Goal: Task Accomplishment & Management: Complete application form

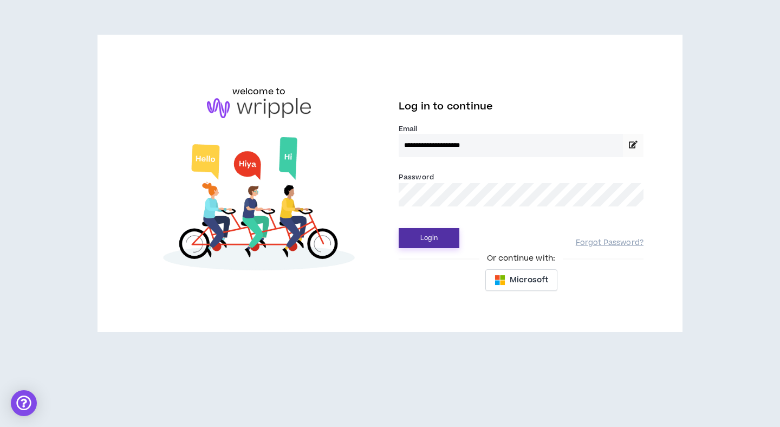
click at [435, 234] on button "Login" at bounding box center [429, 238] width 61 height 20
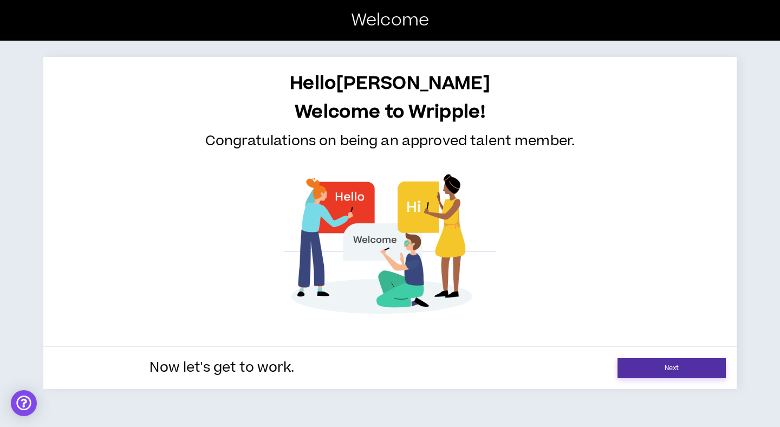
click at [652, 371] on link "Next" at bounding box center [672, 368] width 108 height 20
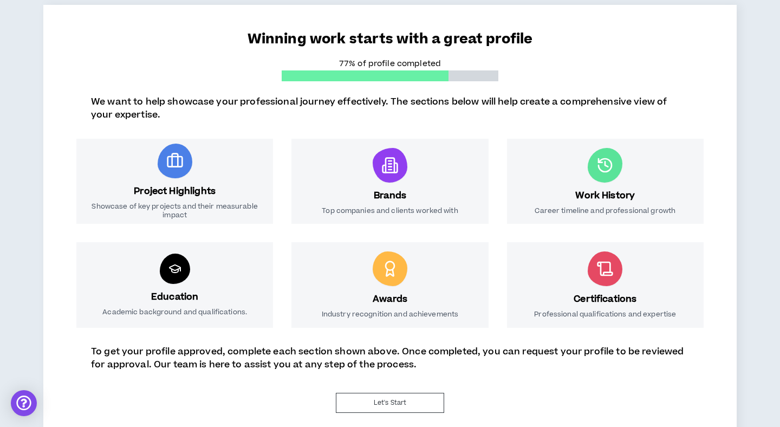
scroll to position [91, 0]
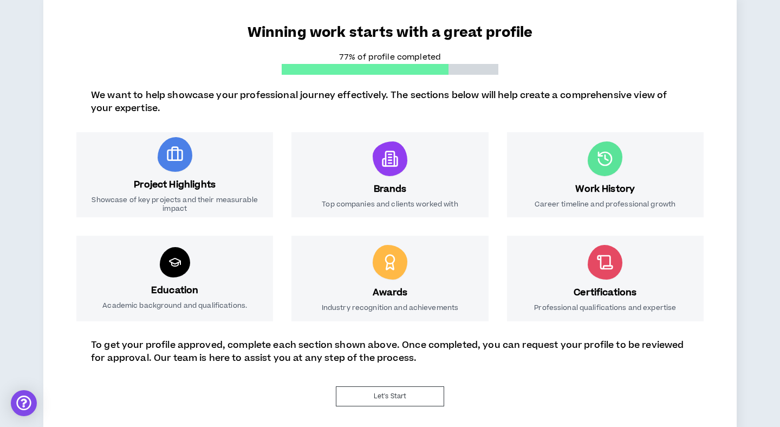
click at [396, 186] on h3 "Brands" at bounding box center [390, 189] width 33 height 13
click at [390, 403] on button "Let's Start" at bounding box center [390, 396] width 108 height 20
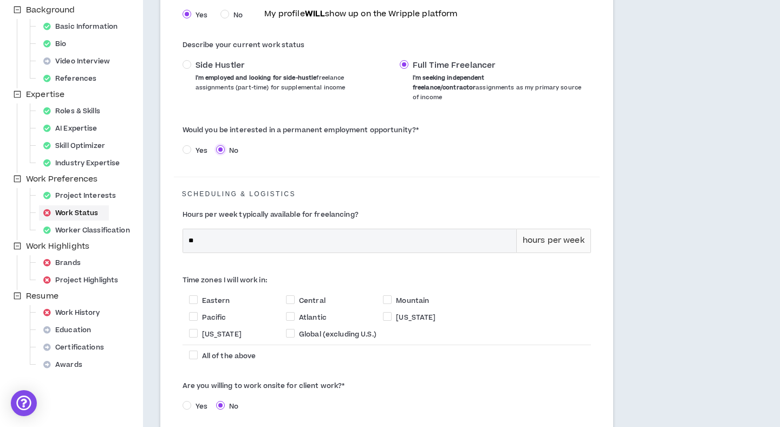
scroll to position [176, 0]
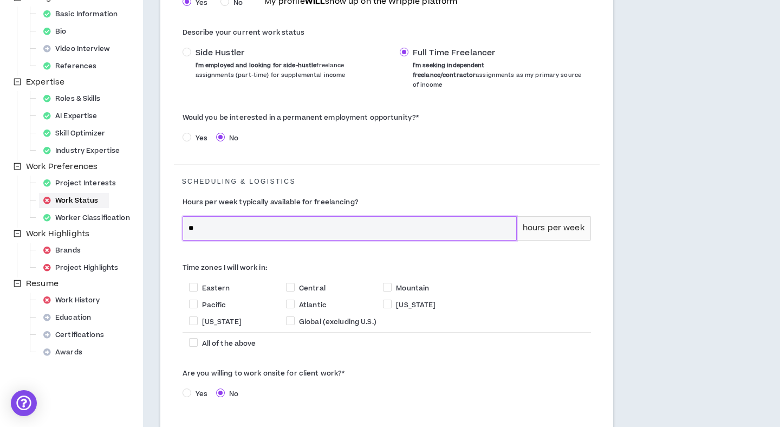
drag, startPoint x: 234, startPoint y: 222, endPoint x: 185, endPoint y: 219, distance: 49.4
click at [185, 219] on input "**" at bounding box center [349, 228] width 333 height 23
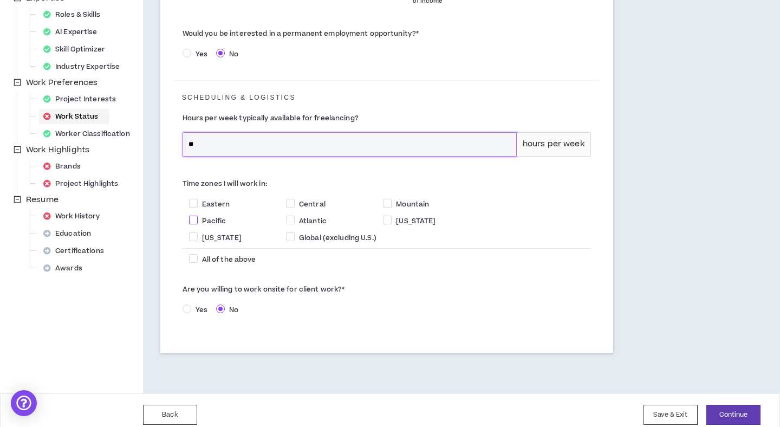
scroll to position [261, 0]
type input "**"
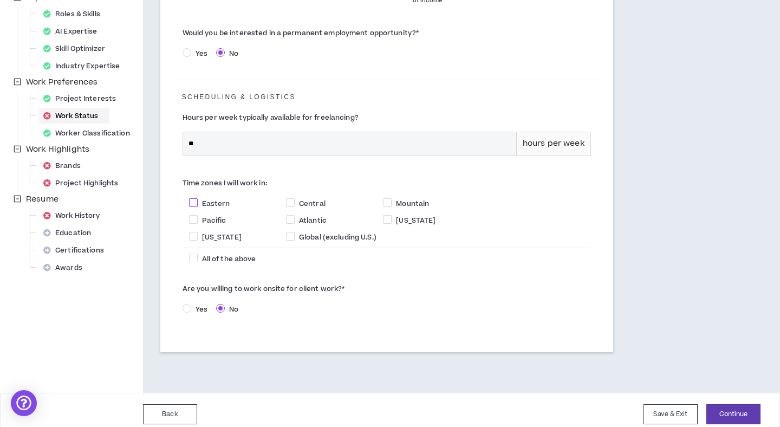
click at [195, 198] on span at bounding box center [193, 202] width 9 height 9
checkbox input "****"
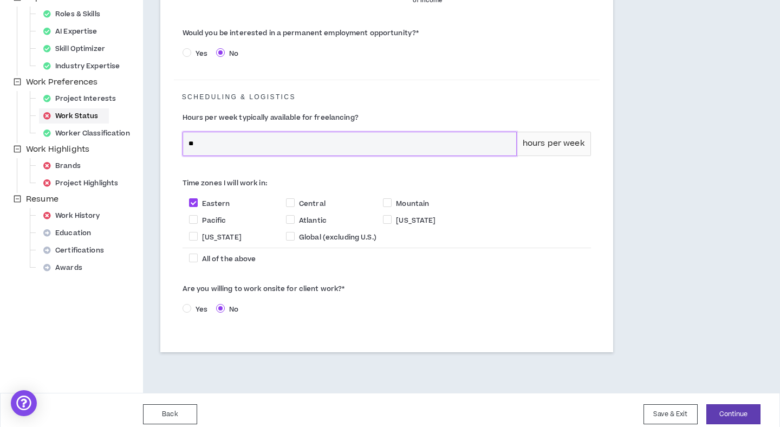
drag, startPoint x: 211, startPoint y: 135, endPoint x: 191, endPoint y: 137, distance: 19.5
click at [191, 137] on input "**" at bounding box center [349, 143] width 333 height 23
type input "**"
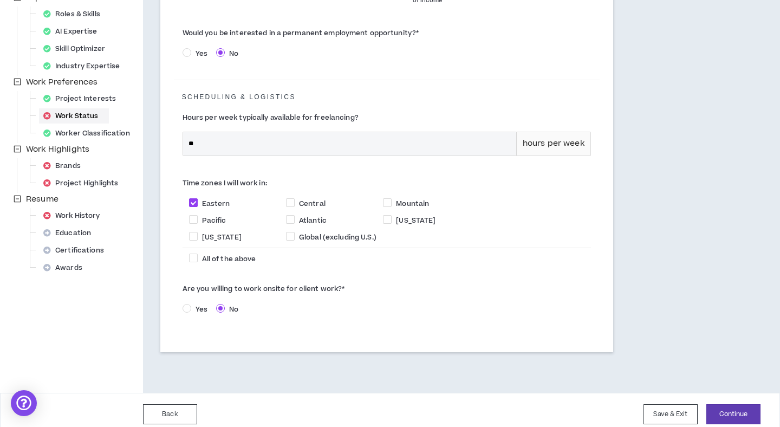
click at [171, 206] on div "WORK STATUS Are you available and open to work? Yes No My profile WILL show up …" at bounding box center [386, 106] width 453 height 493
click at [285, 197] on label "Eastern" at bounding box center [237, 202] width 97 height 11
checkbox input "*****"
click at [292, 198] on span at bounding box center [290, 202] width 9 height 9
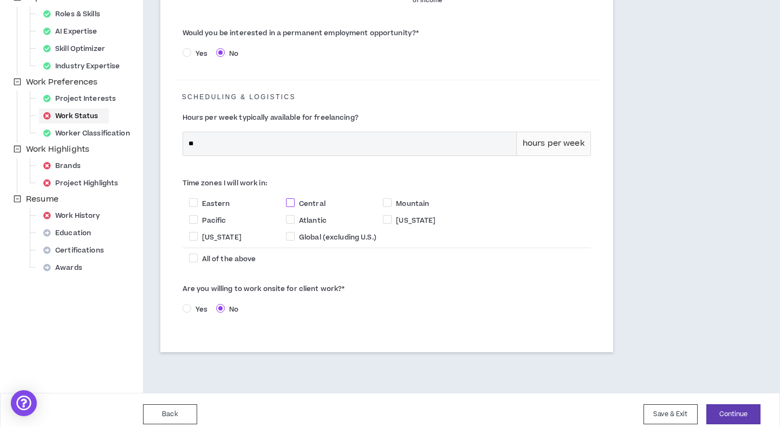
checkbox input "****"
click at [192, 198] on span at bounding box center [193, 202] width 9 height 9
checkbox input "****"
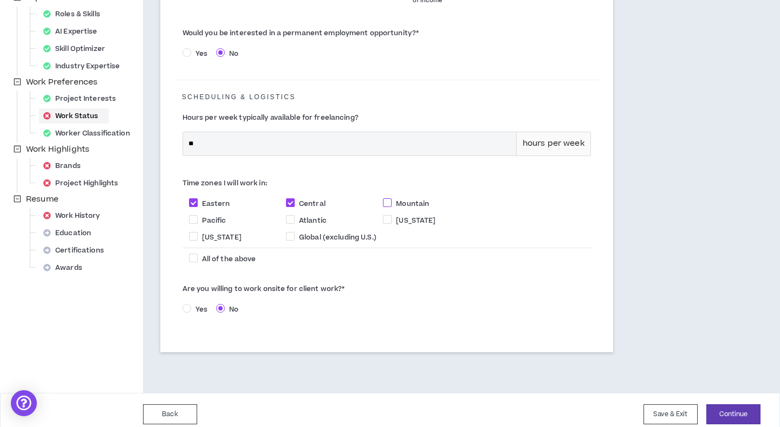
click at [385, 198] on span at bounding box center [387, 202] width 9 height 9
checkbox input "****"
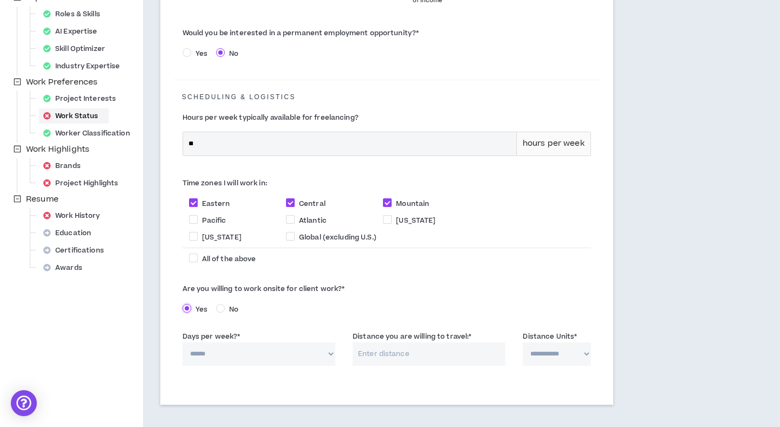
scroll to position [280, 0]
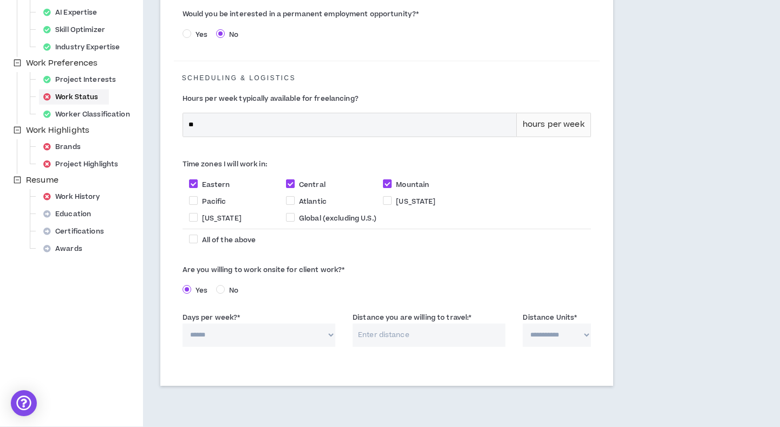
click at [297, 329] on select "****** * * * * *" at bounding box center [259, 335] width 153 height 23
select select "*"
click at [397, 331] on input "Distance you are willing to travel: *" at bounding box center [429, 335] width 153 height 23
type input "20"
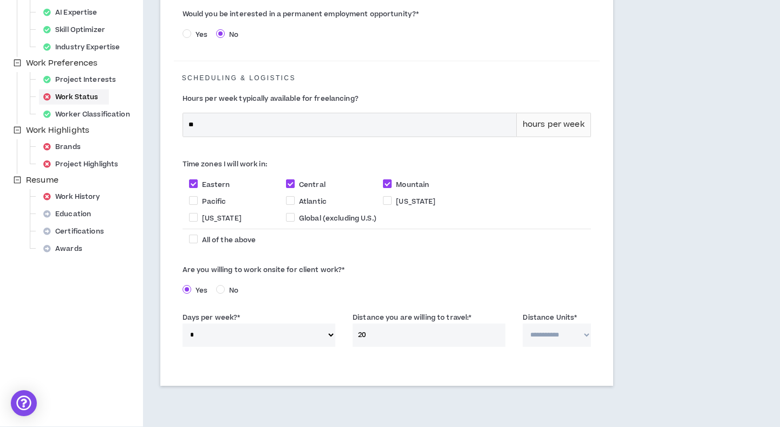
click at [567, 329] on select "**********" at bounding box center [557, 335] width 68 height 23
select select "*****"
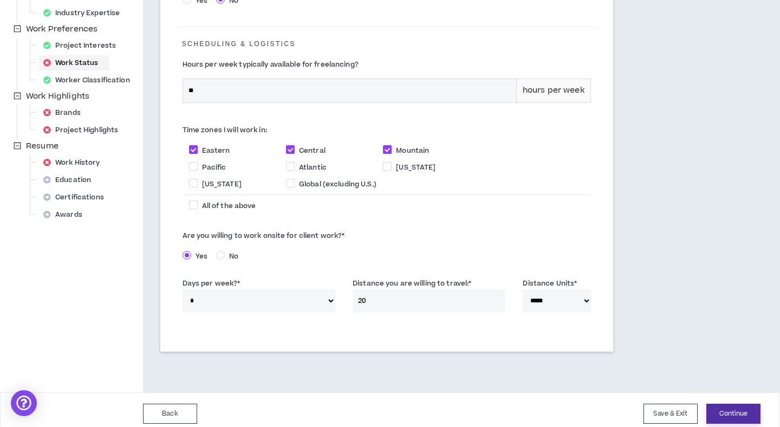
click at [721, 404] on button "Continue" at bounding box center [734, 414] width 54 height 20
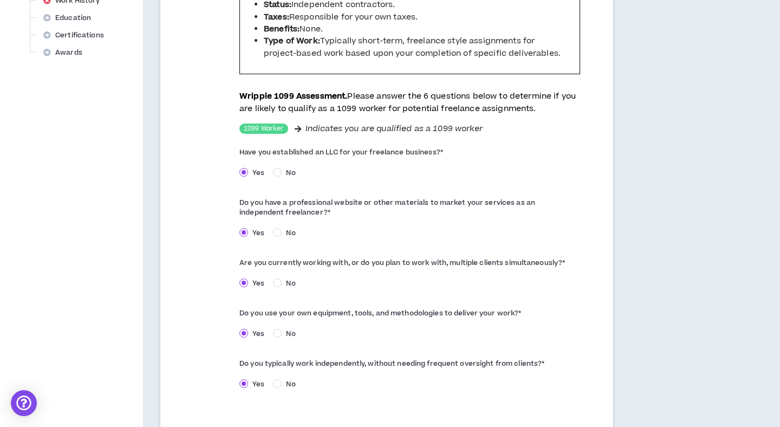
scroll to position [548, 0]
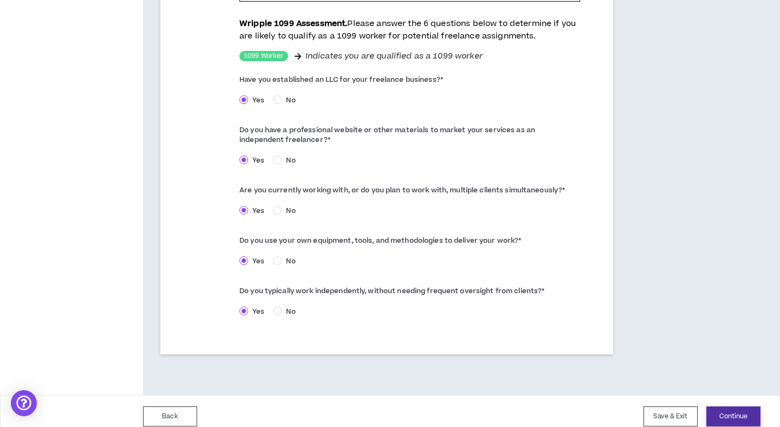
click at [731, 406] on button "Continue" at bounding box center [734, 416] width 54 height 20
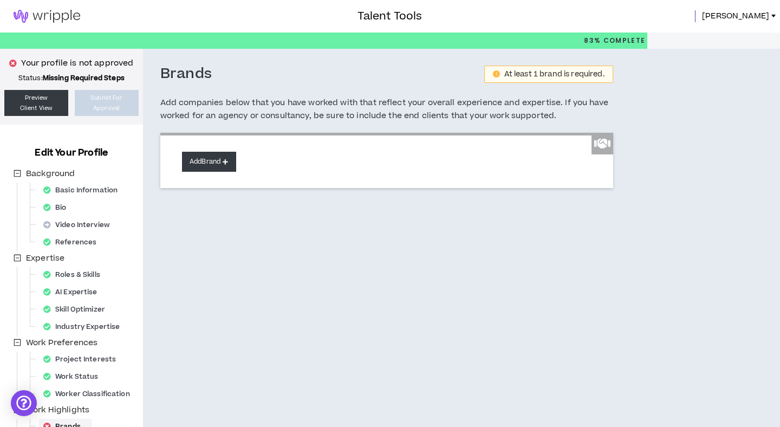
click at [230, 163] on button "Add Brand" at bounding box center [209, 162] width 54 height 20
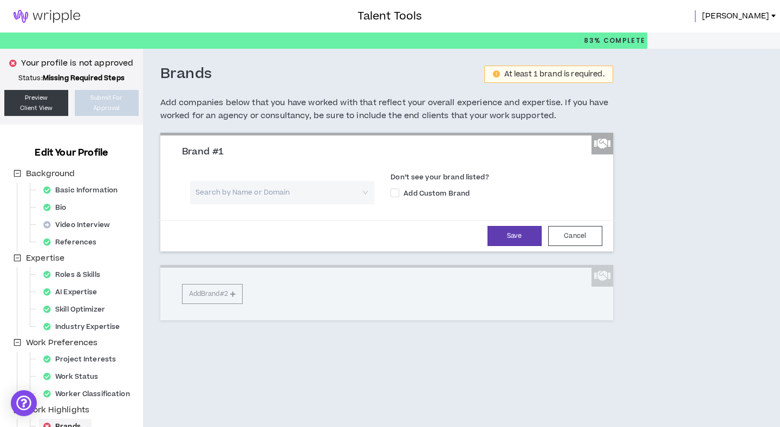
click at [230, 189] on input "search" at bounding box center [278, 192] width 165 height 23
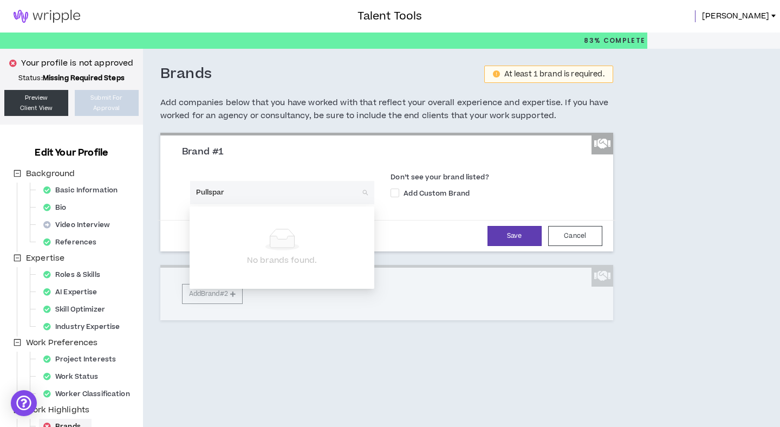
type input "Pullspark"
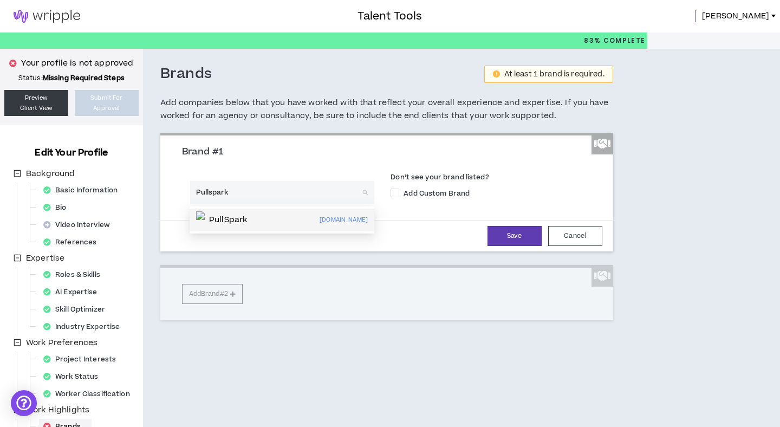
click at [245, 215] on p "PullSpark" at bounding box center [228, 220] width 38 height 11
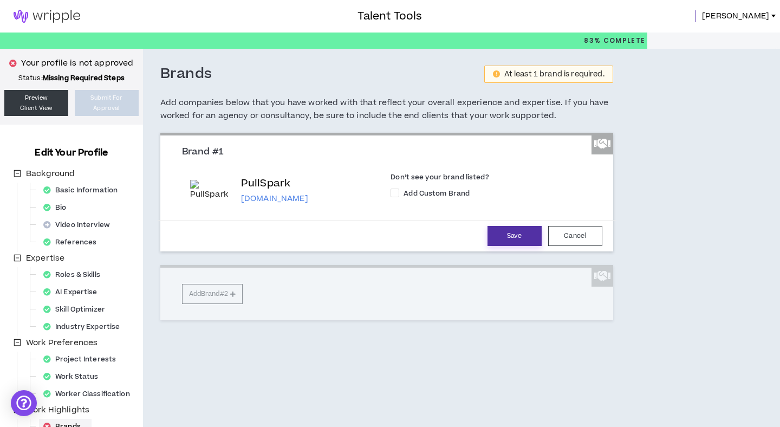
click at [512, 230] on button "Save" at bounding box center [515, 236] width 54 height 20
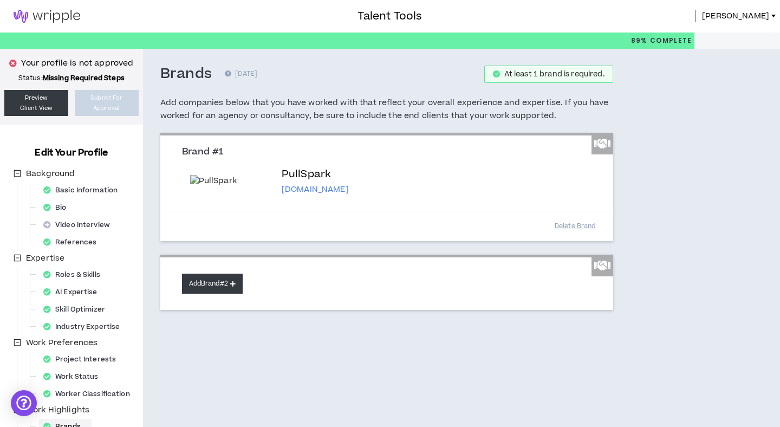
click at [241, 294] on button "Add Brand #2" at bounding box center [212, 284] width 61 height 20
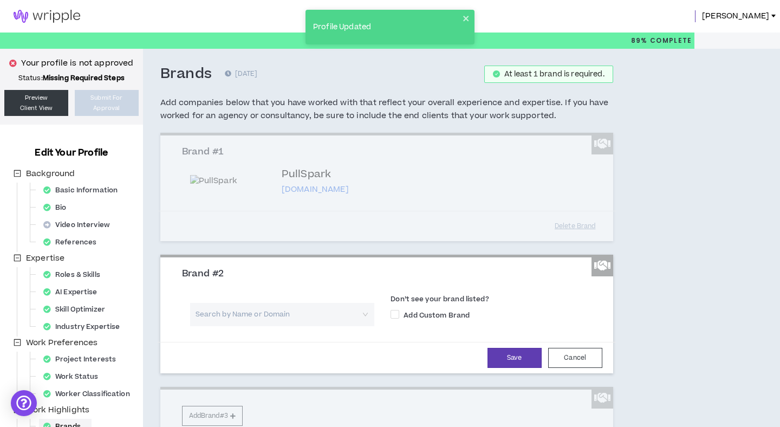
scroll to position [30, 0]
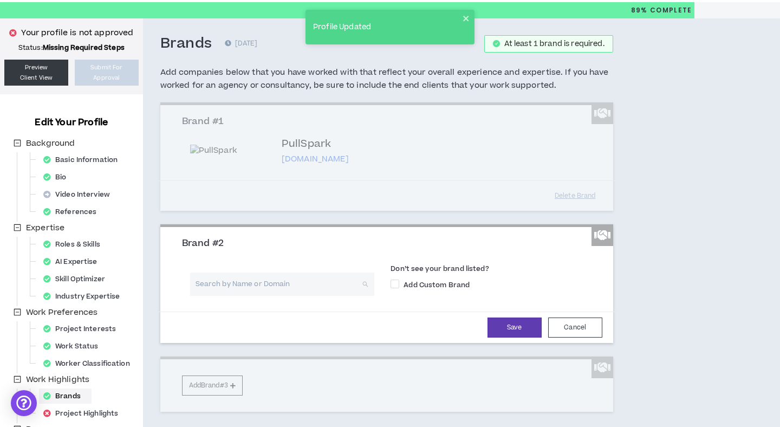
click at [253, 296] on input "search" at bounding box center [278, 284] width 165 height 23
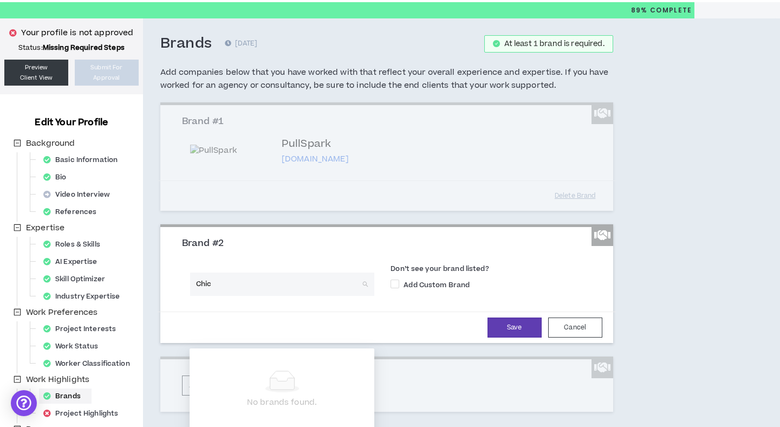
type input "[DEMOGRAPHIC_DATA]"
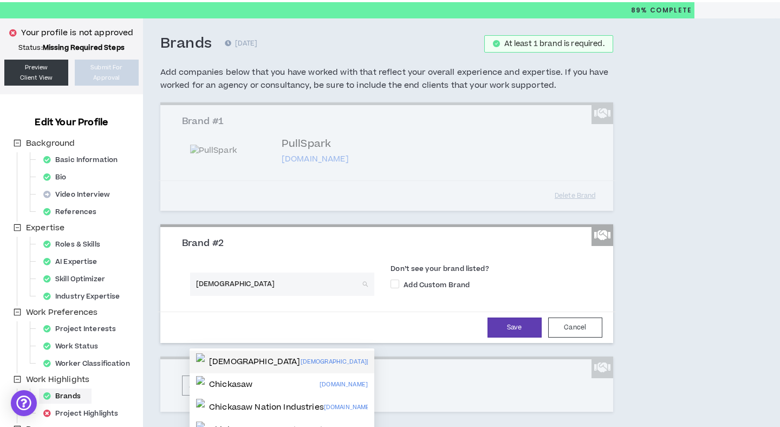
click at [248, 363] on div "[DEMOGRAPHIC_DATA] [DEMOGRAPHIC_DATA][DOMAIN_NAME]" at bounding box center [282, 361] width 172 height 17
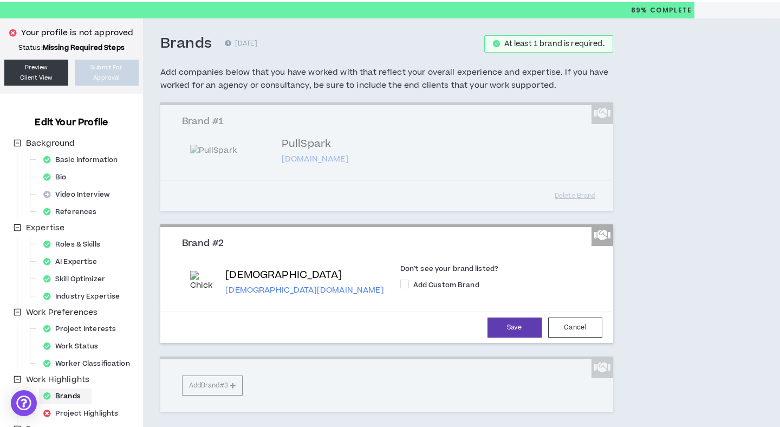
click at [277, 296] on p "[DEMOGRAPHIC_DATA][DOMAIN_NAME]" at bounding box center [304, 290] width 158 height 11
click at [574, 338] on button "Cancel" at bounding box center [575, 328] width 54 height 20
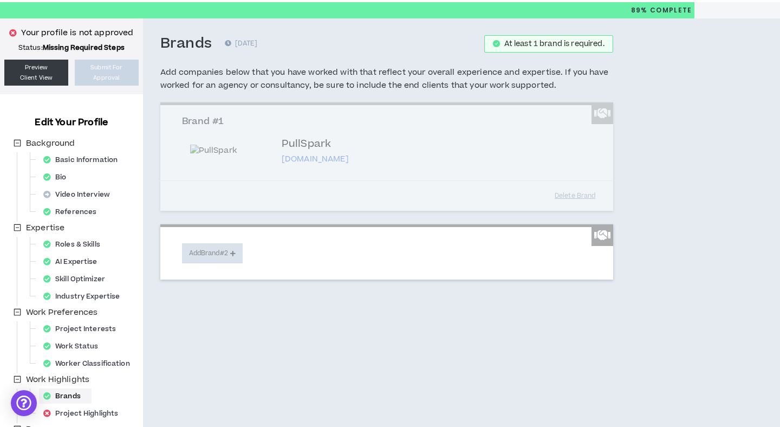
click at [239, 263] on button "Add Brand #2" at bounding box center [212, 253] width 61 height 20
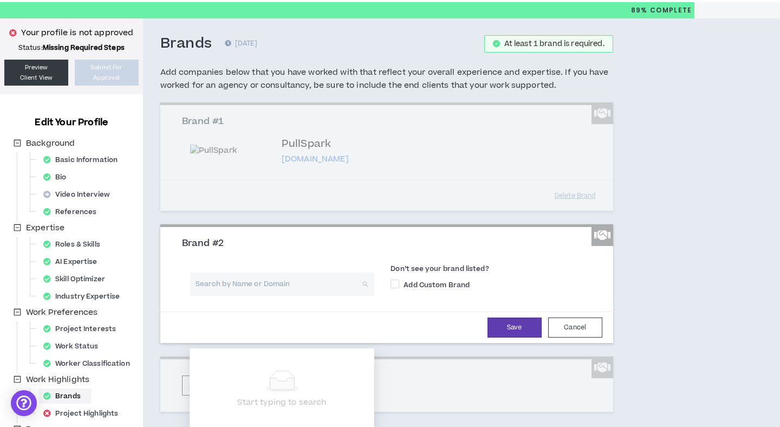
click at [268, 296] on input "search" at bounding box center [278, 284] width 165 height 23
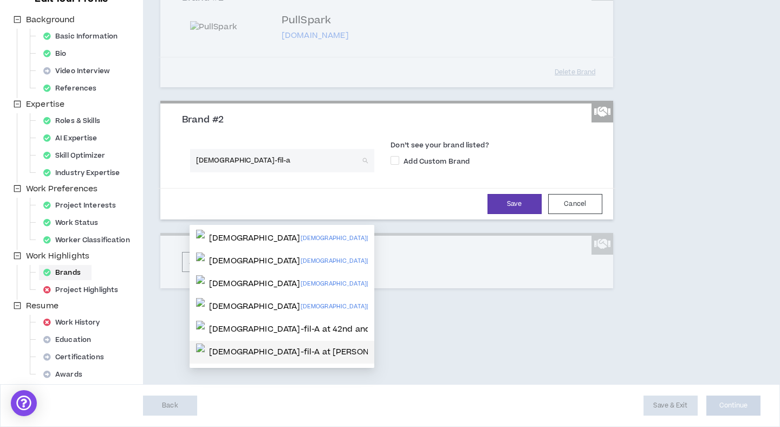
scroll to position [161, 0]
click at [214, 172] on input "[DEMOGRAPHIC_DATA]-fil-a" at bounding box center [278, 160] width 165 height 23
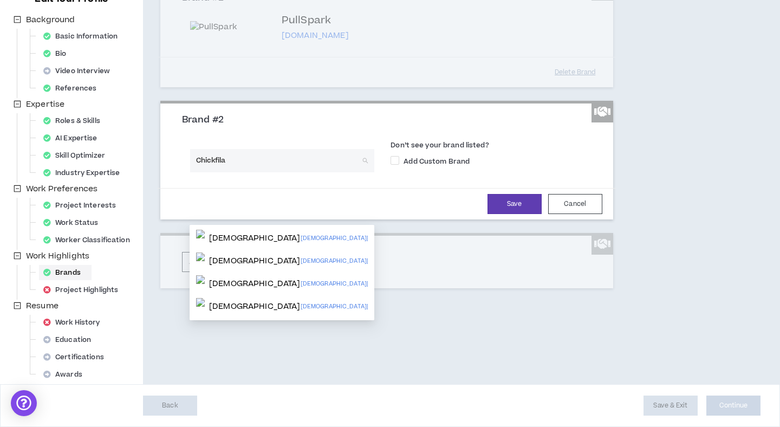
click at [226, 172] on input "Chickfila" at bounding box center [278, 160] width 165 height 23
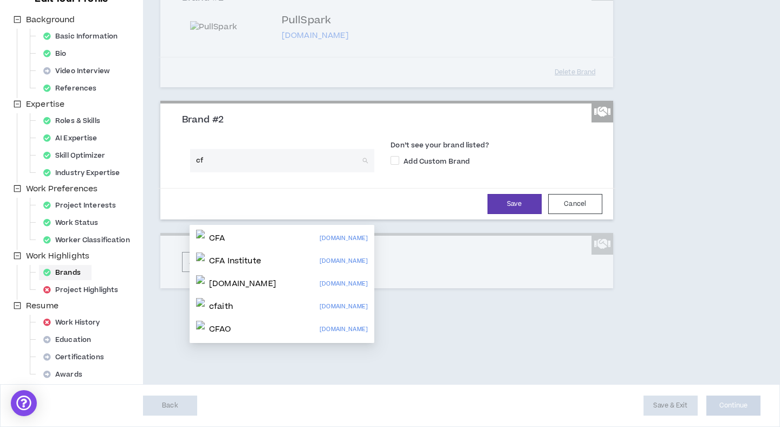
type input "c"
drag, startPoint x: 215, startPoint y: 209, endPoint x: 187, endPoint y: 204, distance: 28.0
click at [187, 180] on div "CFA Search by Name or Domain" at bounding box center [282, 164] width 201 height 31
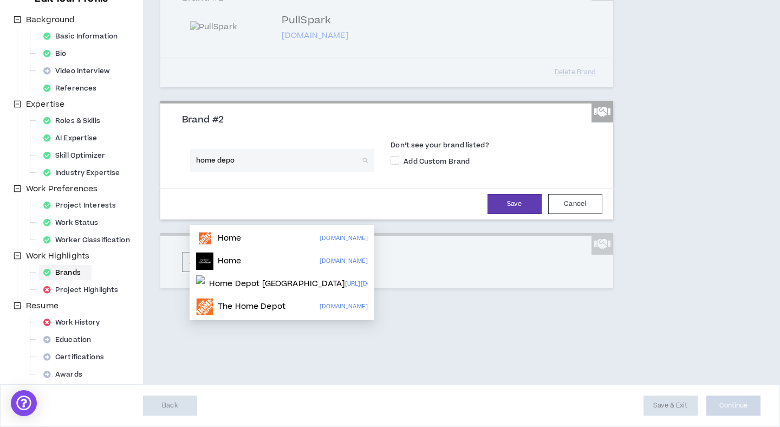
type input "home depot"
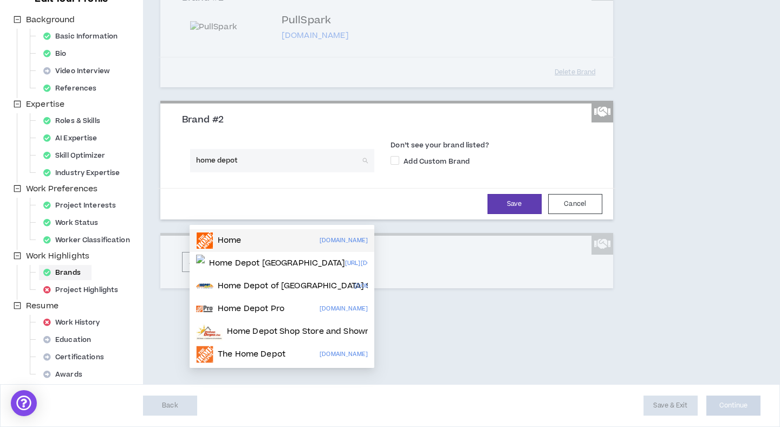
scroll to position [162, 0]
click at [256, 349] on p "The Home Depot" at bounding box center [252, 354] width 68 height 11
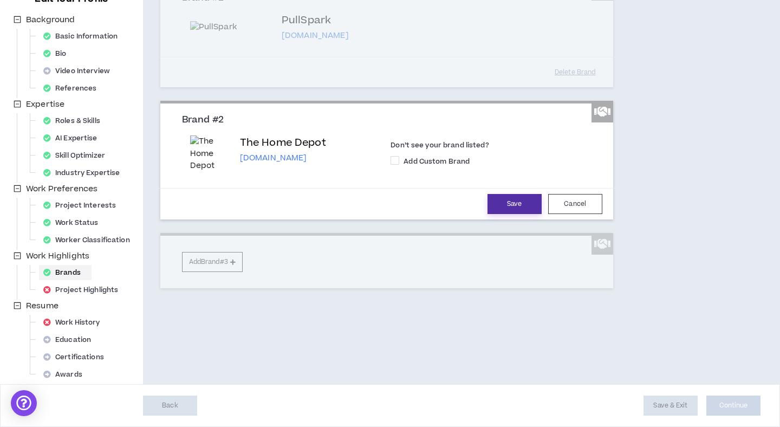
click at [513, 214] on button "Save" at bounding box center [515, 204] width 54 height 20
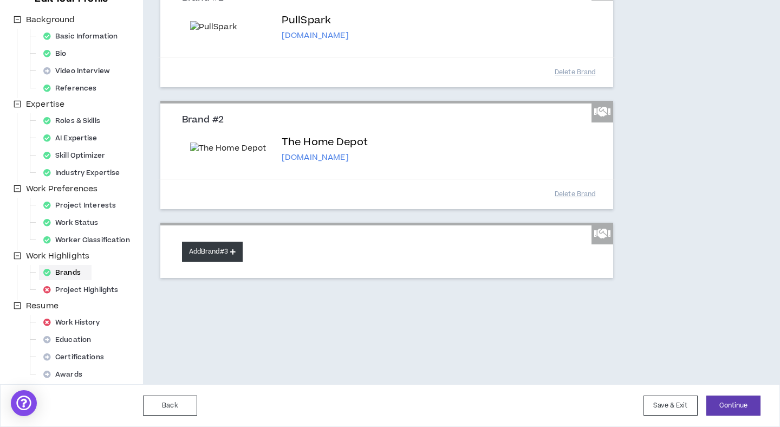
click at [243, 262] on button "Add Brand #3" at bounding box center [212, 252] width 61 height 20
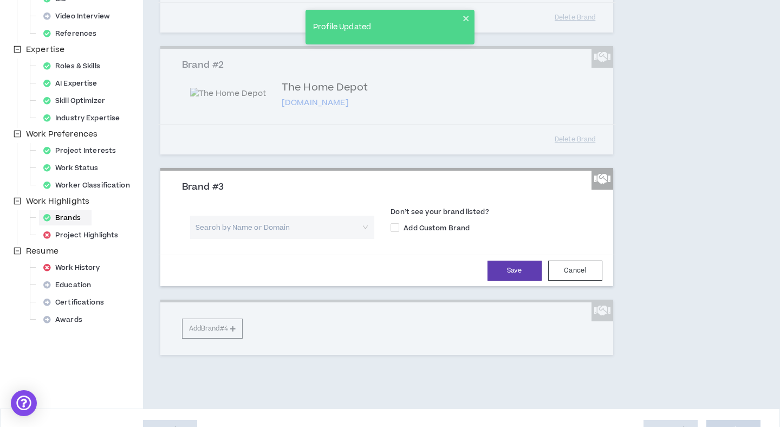
scroll to position [209, 0]
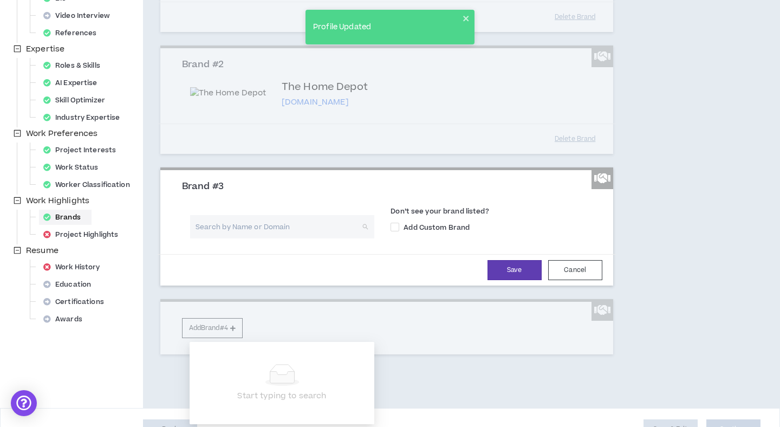
click at [244, 238] on input "search" at bounding box center [278, 226] width 165 height 23
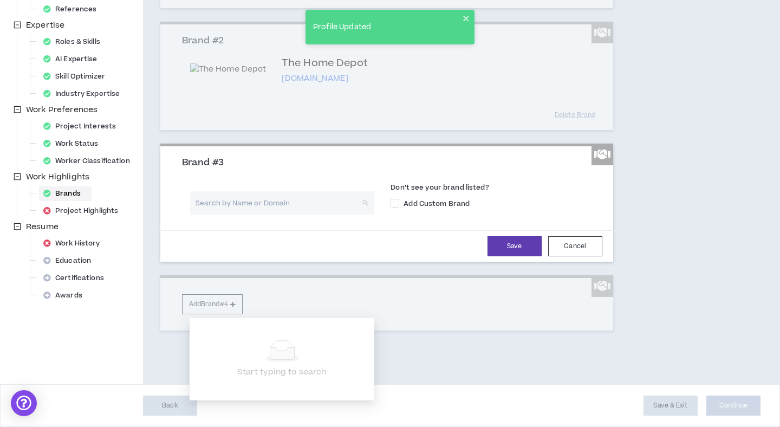
type input "P"
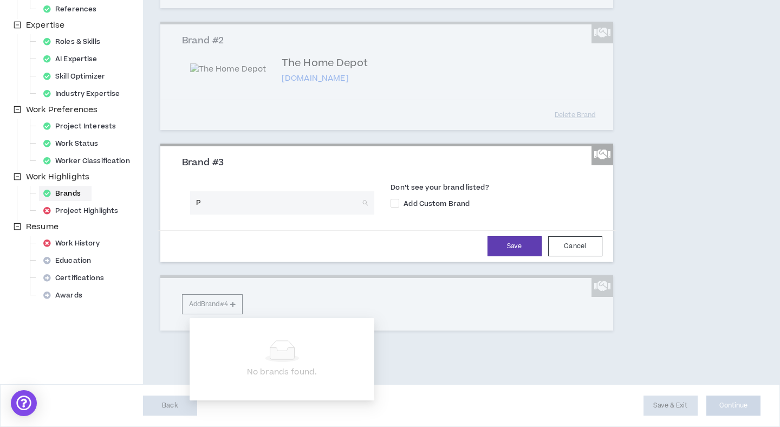
scroll to position [322, 0]
click at [305, 215] on input "[DATE] House Productions" at bounding box center [278, 202] width 165 height 23
type input "The Rose Golf Club"
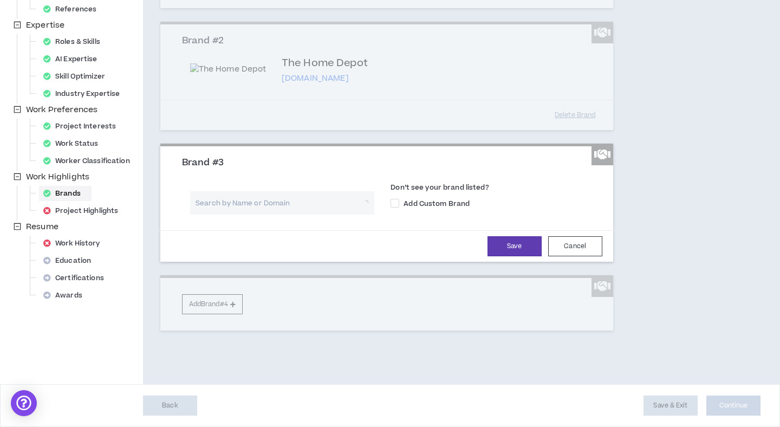
click at [398, 222] on div "Search by Name or Domain Don’t see your brand listed? Add Custom Brand" at bounding box center [387, 199] width 426 height 45
click at [350, 215] on input "search" at bounding box center [278, 202] width 165 height 23
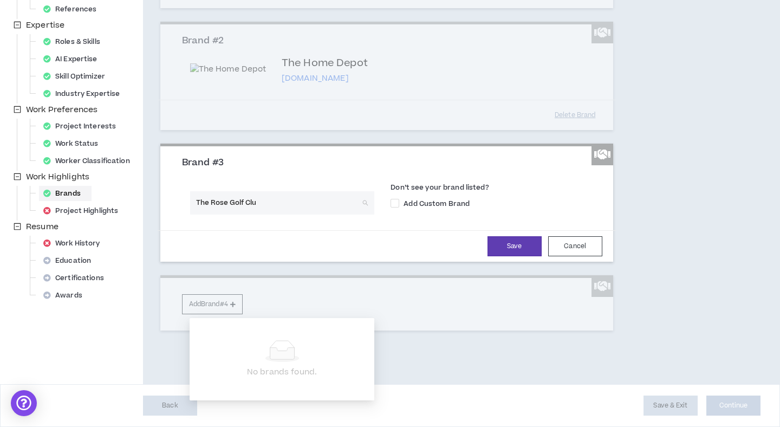
type input "The Rose Golf Club"
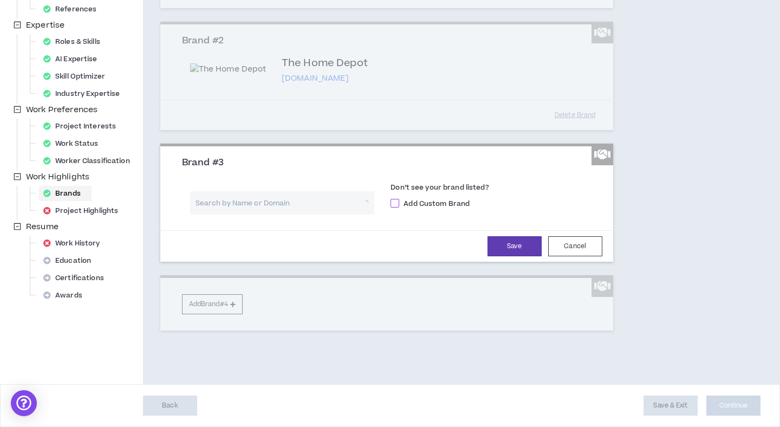
click at [397, 208] on span at bounding box center [395, 203] width 9 height 9
checkbox input "****"
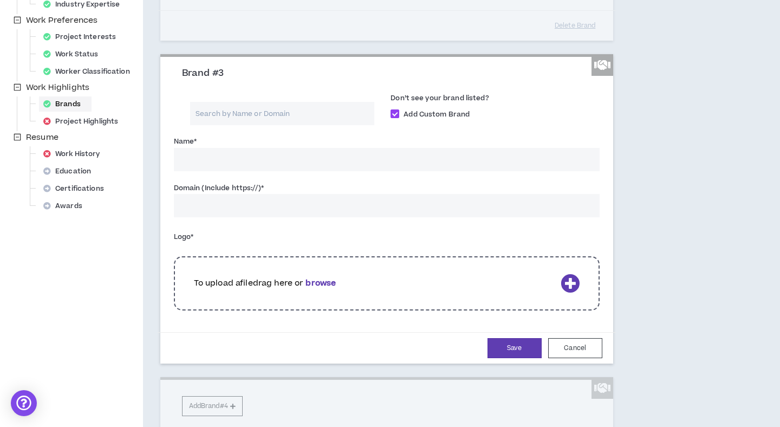
click at [387, 171] on input "Name *" at bounding box center [387, 159] width 426 height 23
type input "The Rose Golf Club"
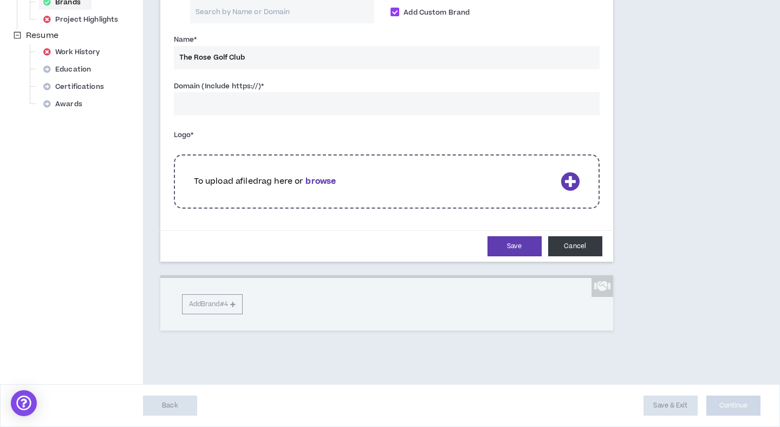
click at [567, 256] on button "Cancel" at bounding box center [575, 246] width 54 height 20
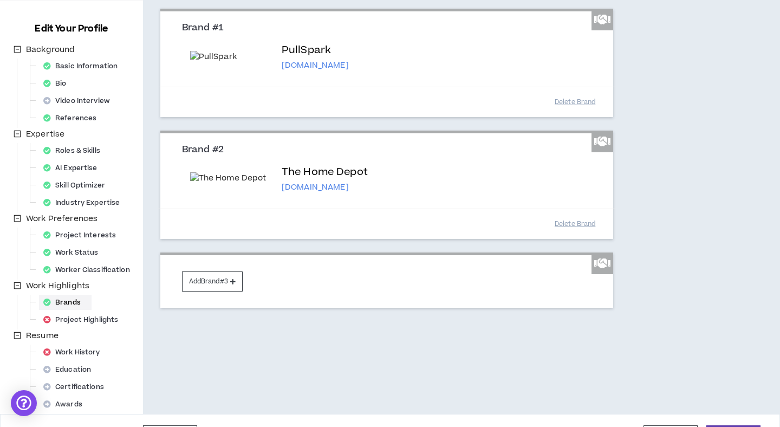
scroll to position [202, 0]
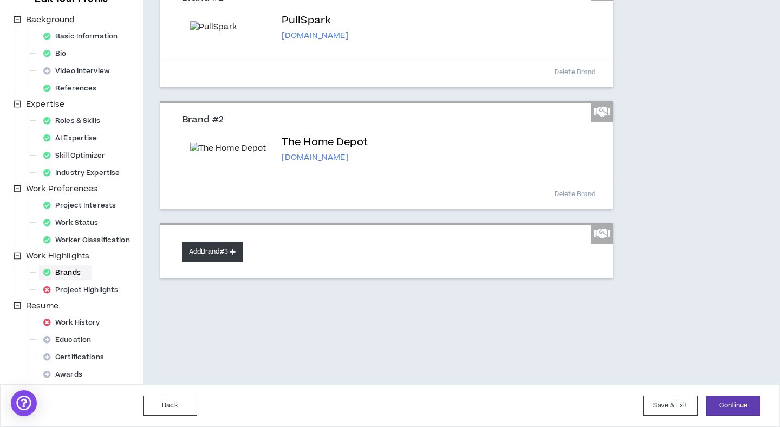
click at [236, 255] on icon at bounding box center [232, 252] width 5 height 6
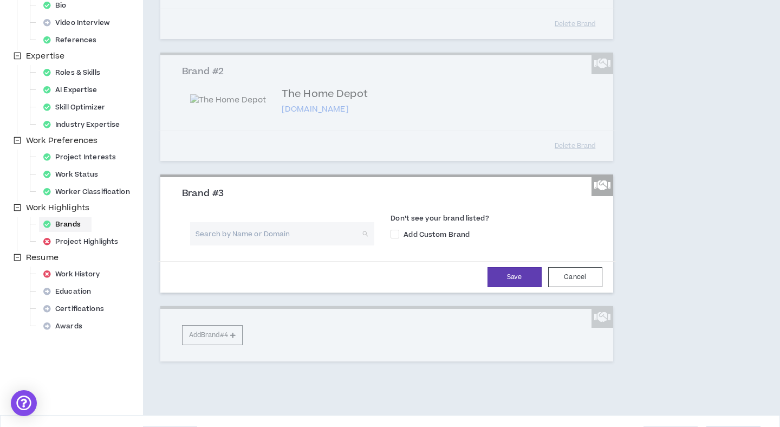
click at [299, 245] on input "search" at bounding box center [278, 233] width 165 height 23
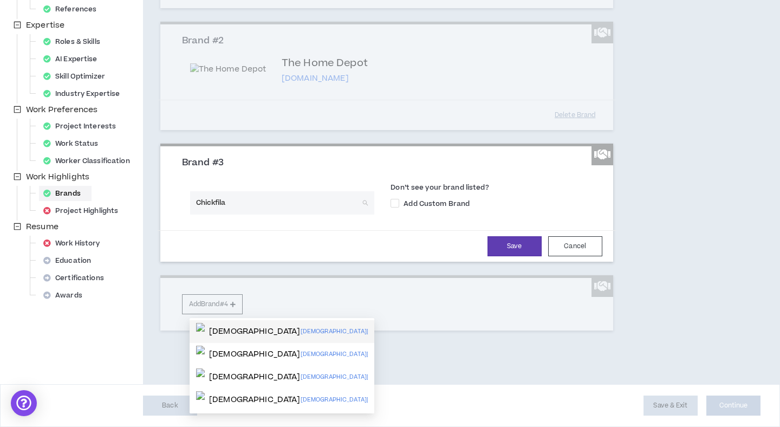
scroll to position [313, 0]
click at [302, 215] on input "Chickfila" at bounding box center [278, 202] width 165 height 23
type input "f"
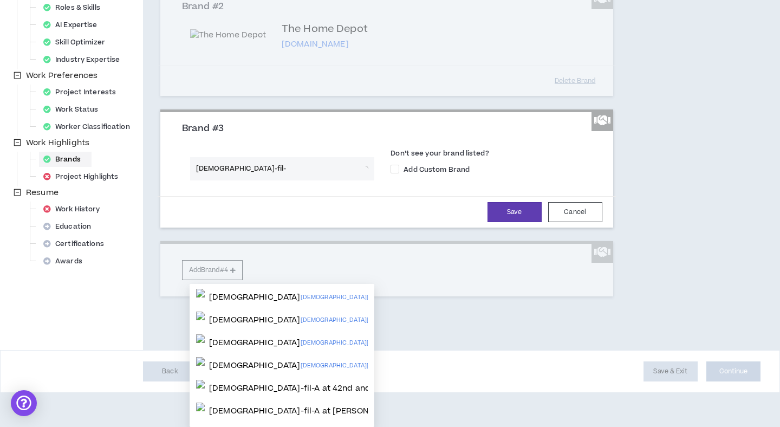
type input "[DEMOGRAPHIC_DATA]-fil-a"
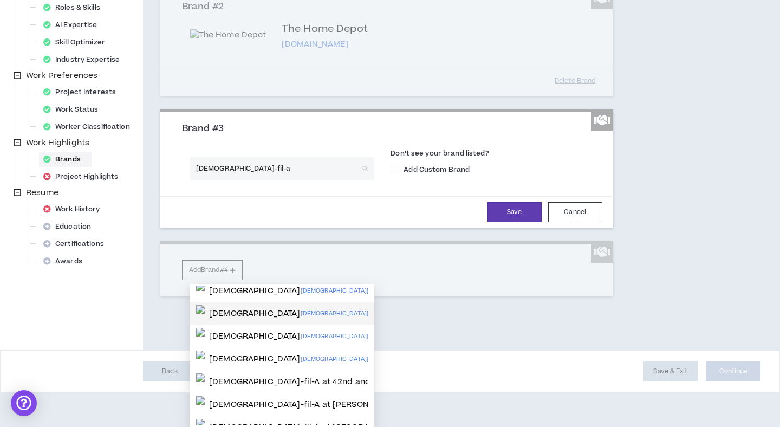
scroll to position [0, 0]
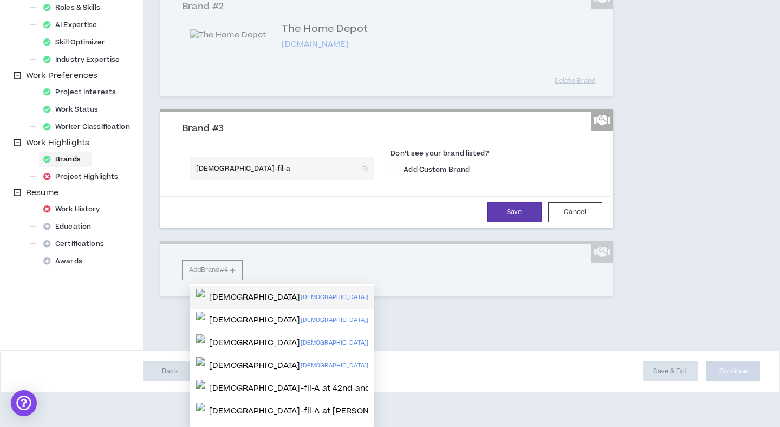
click at [343, 292] on p "[DEMOGRAPHIC_DATA][DOMAIN_NAME]" at bounding box center [358, 298] width 114 height 12
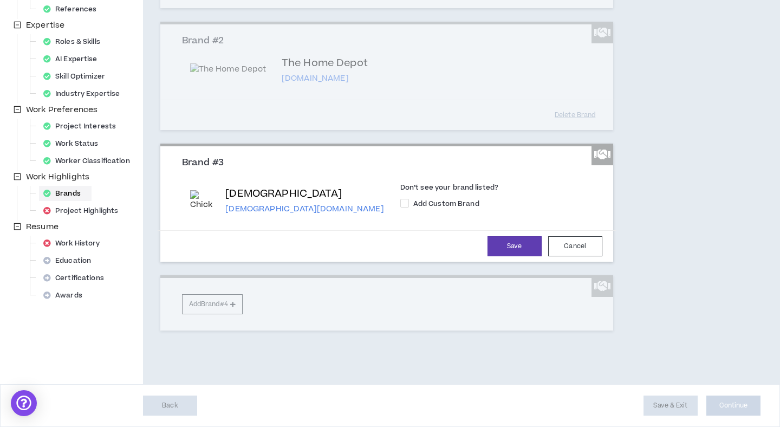
click at [276, 206] on p "[DEMOGRAPHIC_DATA][DOMAIN_NAME]" at bounding box center [304, 209] width 158 height 11
click at [578, 255] on button "Cancel" at bounding box center [575, 246] width 54 height 20
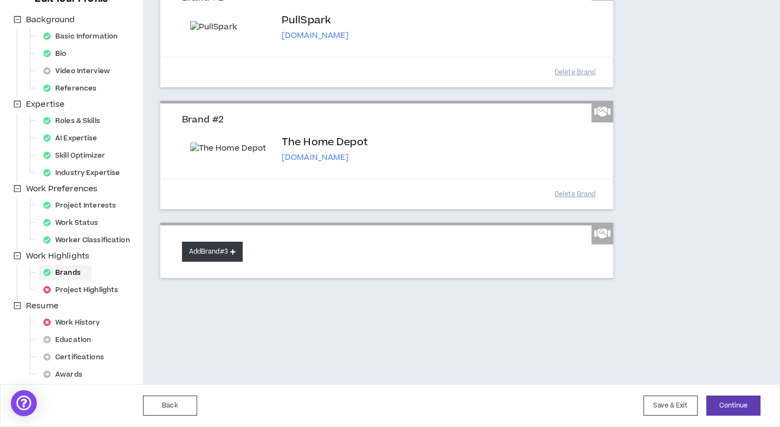
click at [236, 255] on icon at bounding box center [232, 252] width 5 height 6
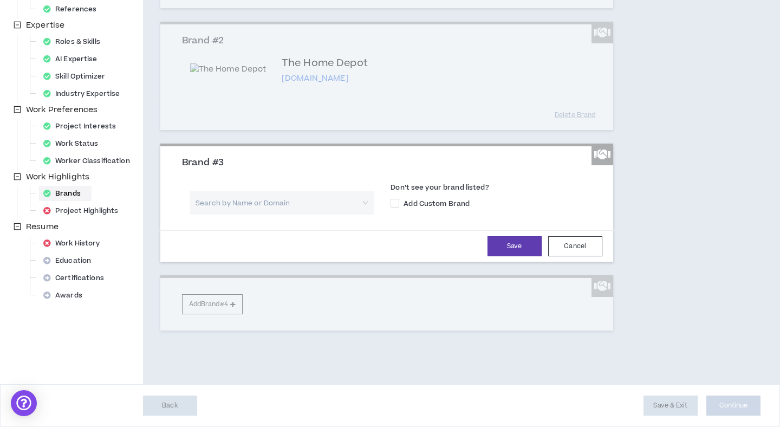
scroll to position [268, 0]
click at [399, 209] on span "Add Custom Brand" at bounding box center [436, 204] width 75 height 10
checkbox input "****"
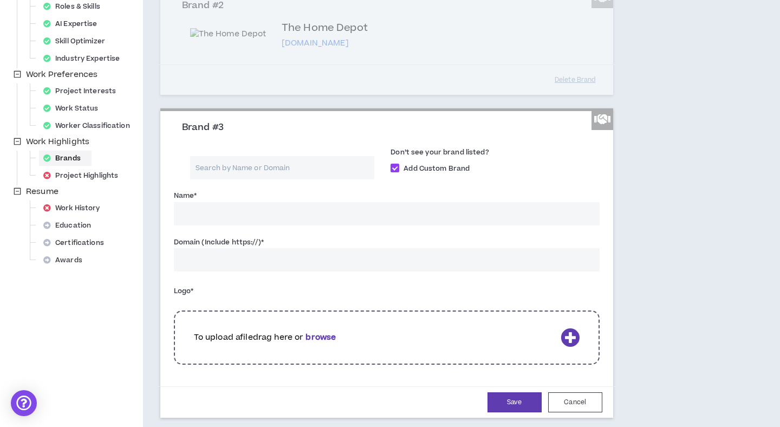
click at [297, 225] on input "Name *" at bounding box center [387, 213] width 426 height 23
click at [270, 225] on input "Name *" at bounding box center [387, 213] width 426 height 23
click at [262, 225] on input "[PERSON_NAME] [PERSON_NAME]" at bounding box center [387, 213] width 426 height 23
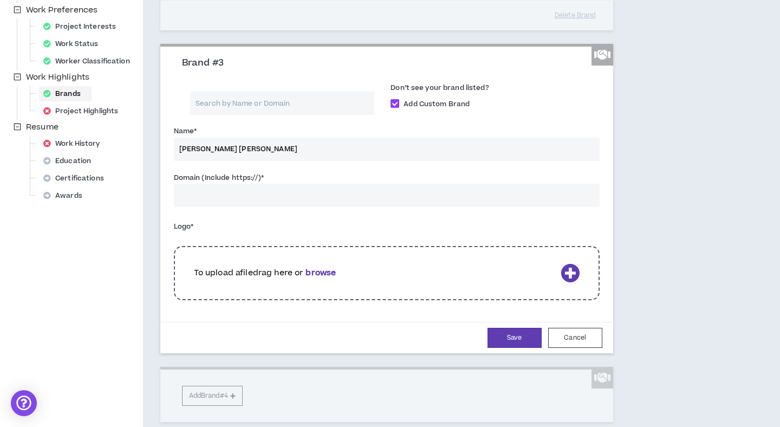
scroll to position [372, 0]
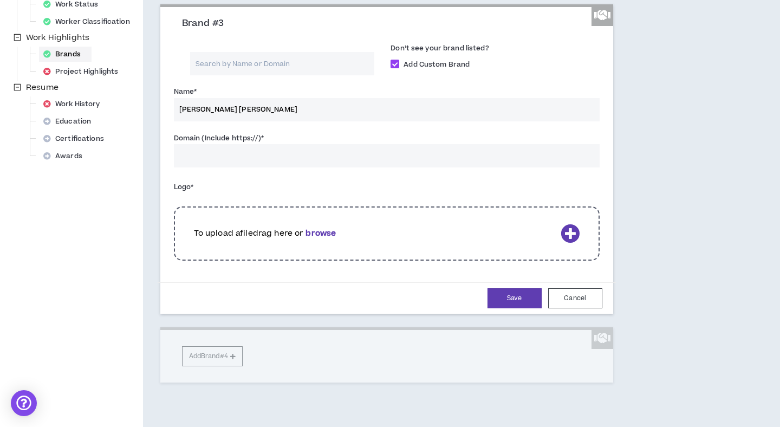
type input "[PERSON_NAME] [PERSON_NAME]"
click at [602, 314] on div "Save Cancel" at bounding box center [387, 297] width 458 height 31
click at [591, 308] on button "Cancel" at bounding box center [575, 298] width 54 height 20
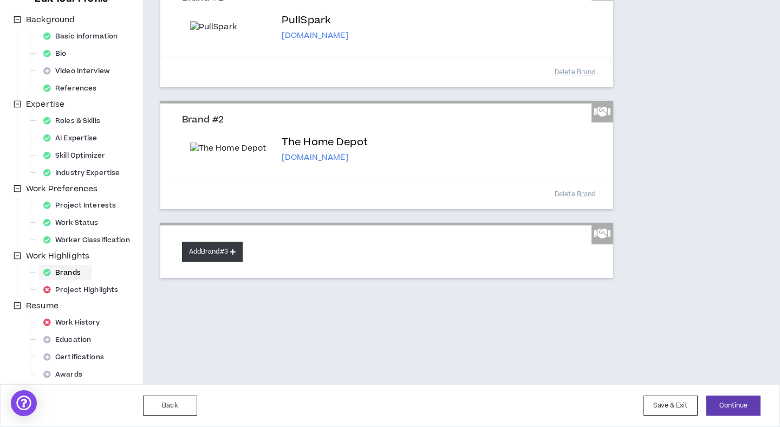
click at [240, 262] on button "Add Brand #3" at bounding box center [212, 252] width 61 height 20
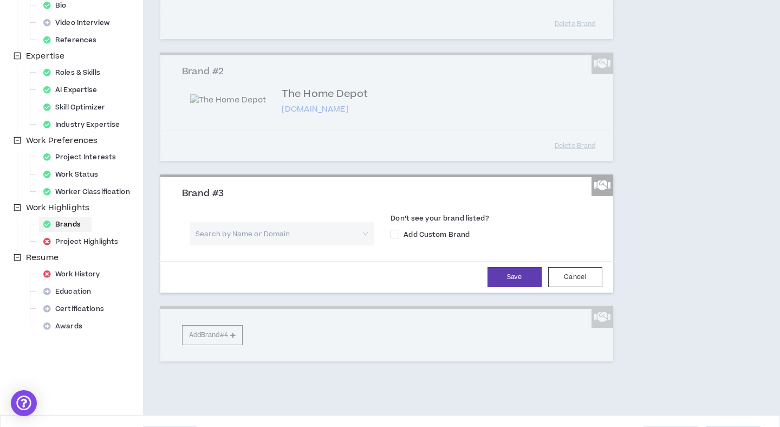
click at [292, 245] on input "search" at bounding box center [278, 233] width 165 height 23
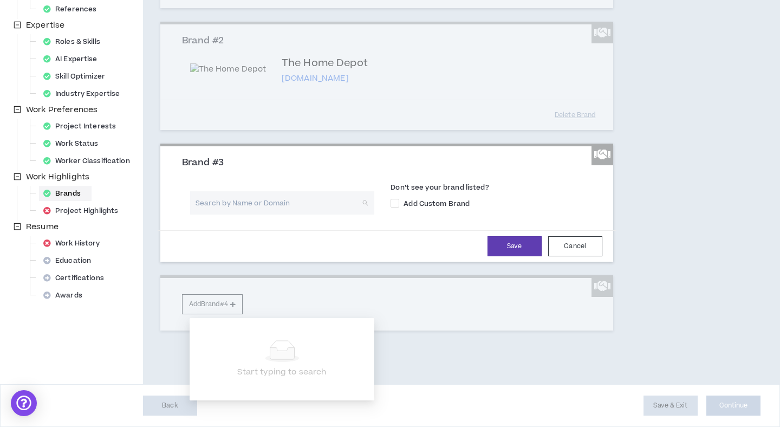
scroll to position [298, 0]
type input "[PERSON_NAME] Companies"
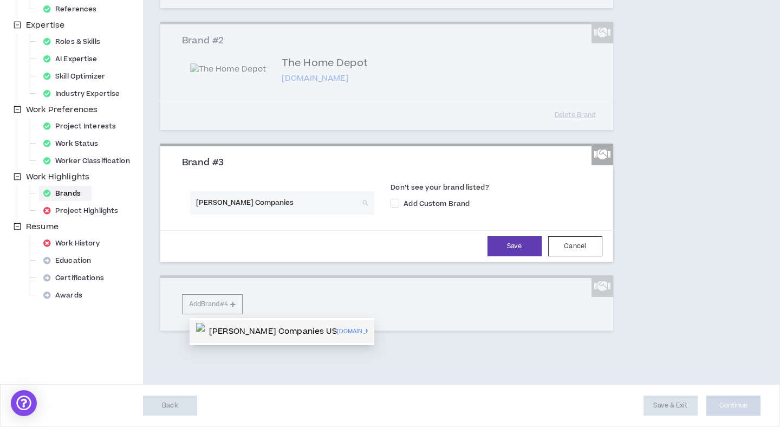
click at [287, 326] on p "[PERSON_NAME] Companies US" at bounding box center [273, 331] width 128 height 11
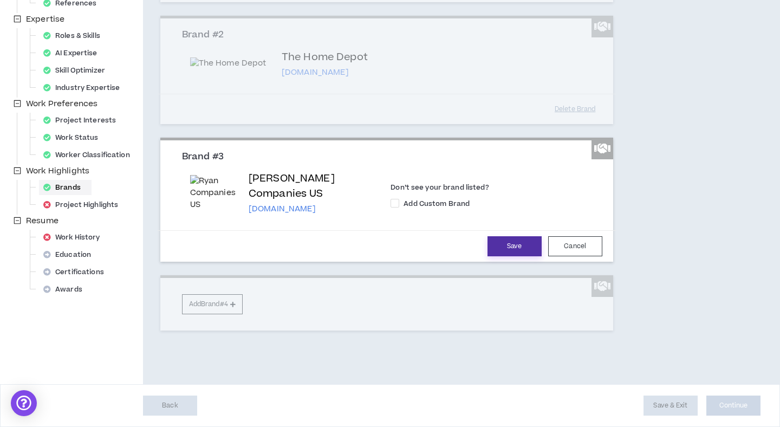
click at [516, 256] on button "Save" at bounding box center [515, 246] width 54 height 20
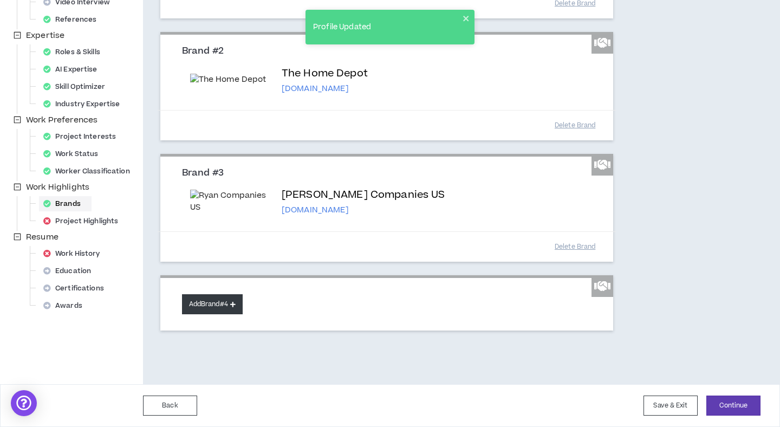
click at [235, 314] on button "Add Brand #4" at bounding box center [212, 304] width 61 height 20
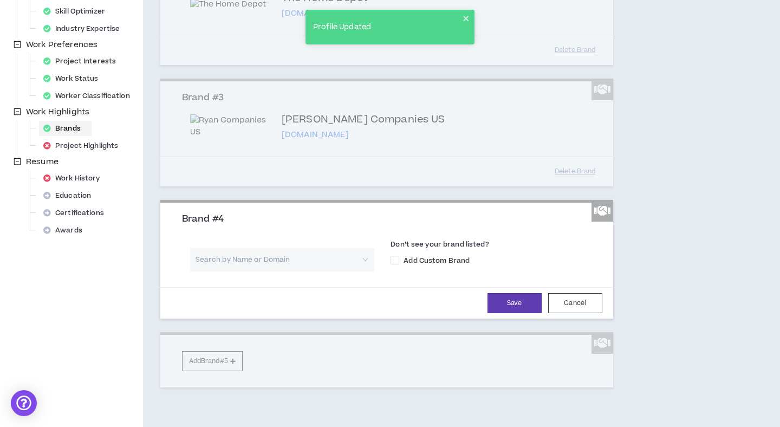
scroll to position [499, 0]
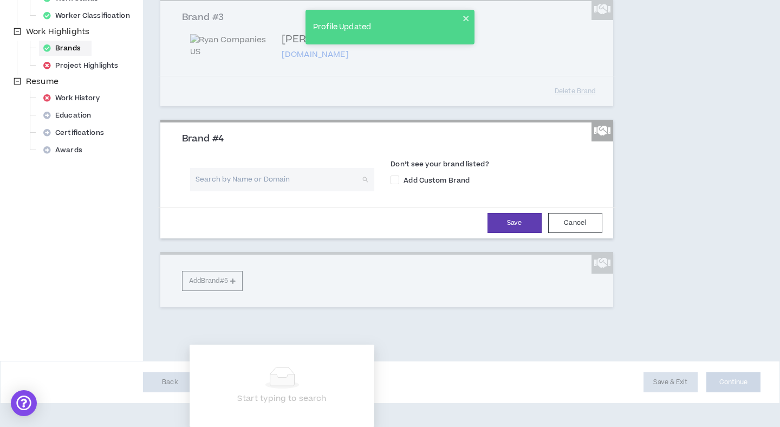
click at [325, 191] on input "search" at bounding box center [278, 179] width 165 height 23
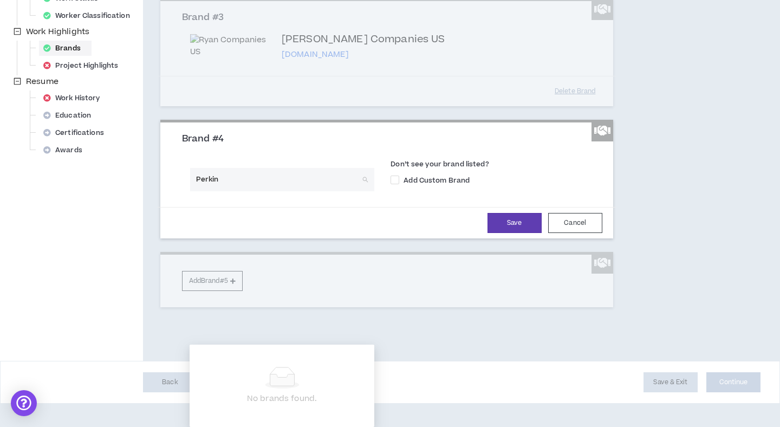
type input "[PERSON_NAME]"
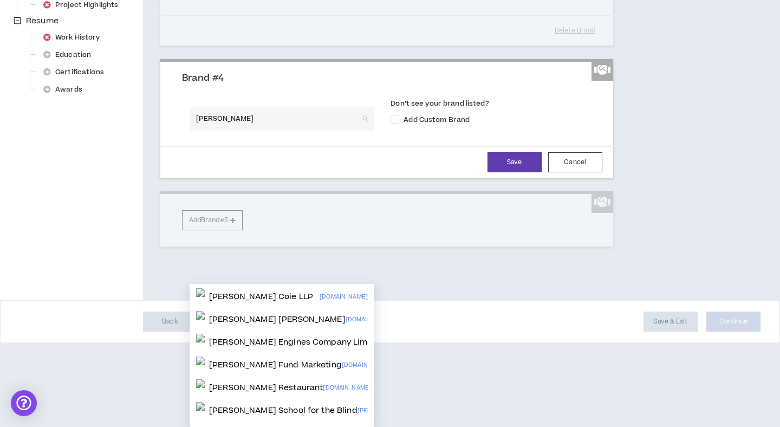
scroll to position [73, 0]
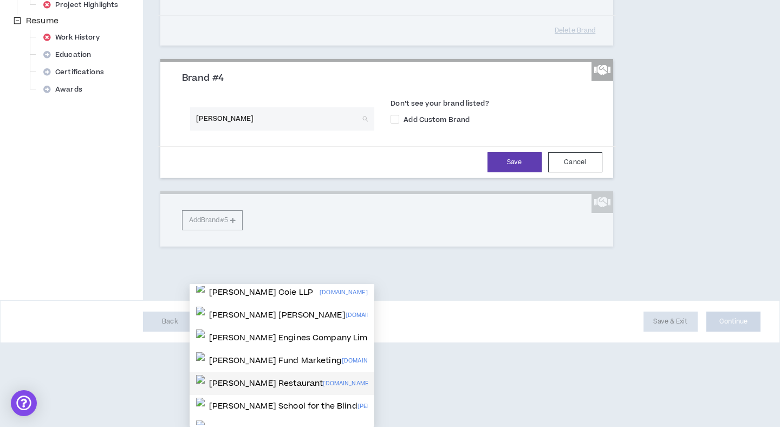
click at [261, 378] on p "[PERSON_NAME] Restaurant" at bounding box center [266, 383] width 114 height 11
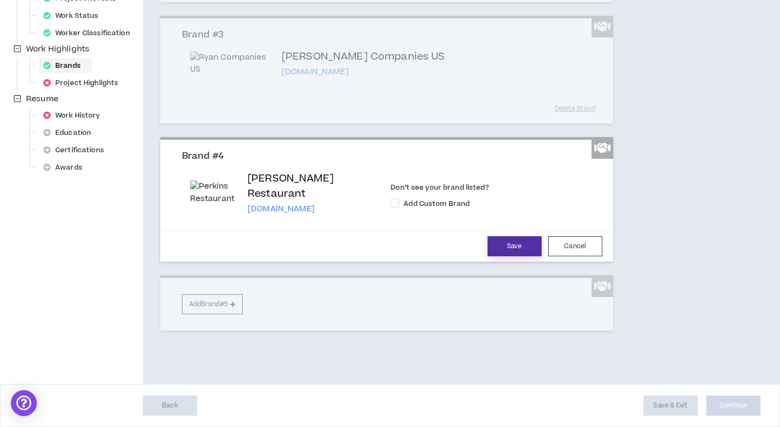
click at [507, 256] on button "Save" at bounding box center [515, 246] width 54 height 20
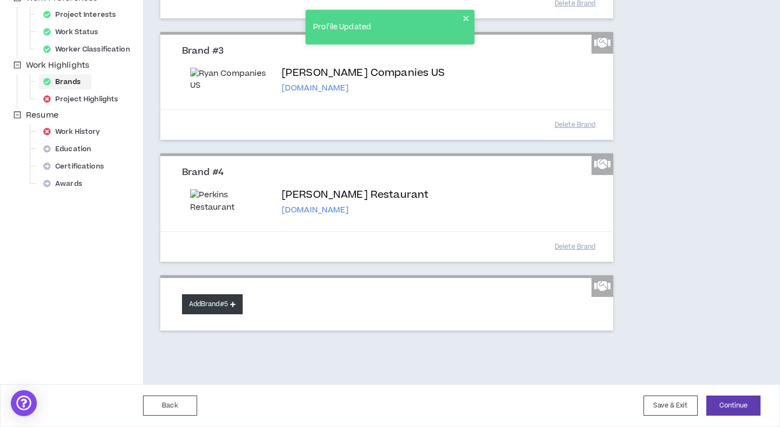
click at [236, 307] on icon at bounding box center [232, 304] width 5 height 6
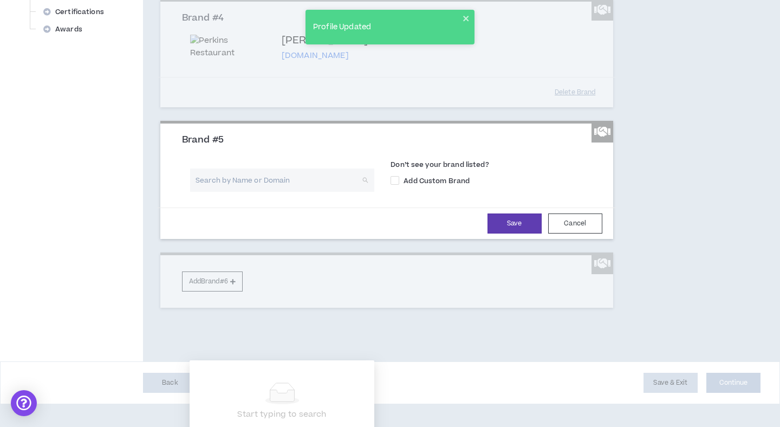
click at [253, 192] on input "search" at bounding box center [278, 180] width 165 height 23
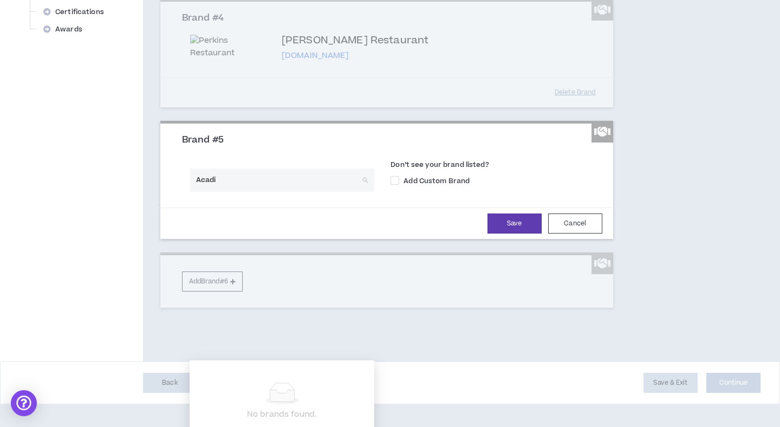
type input "Acadia"
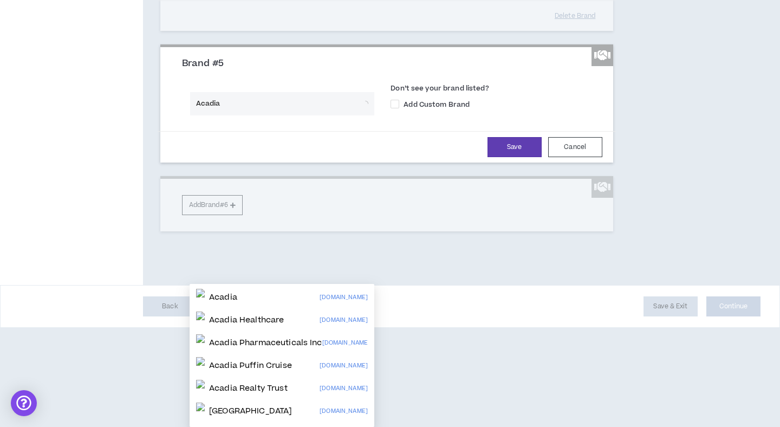
scroll to position [608, 0]
click at [285, 289] on div "Acadia [DOMAIN_NAME]" at bounding box center [282, 297] width 172 height 17
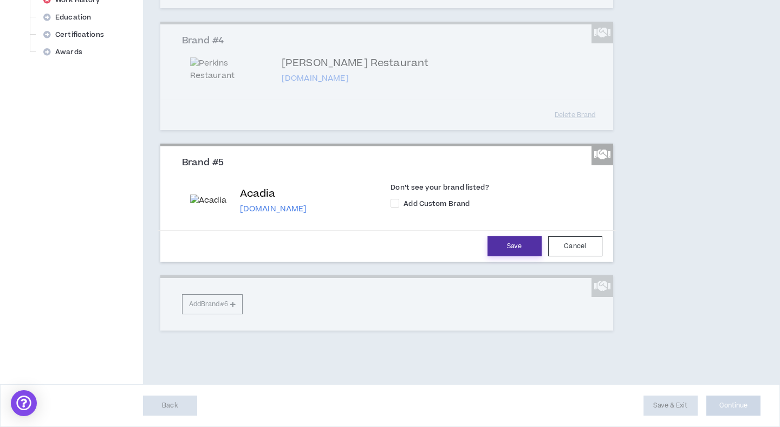
click at [519, 256] on button "Save" at bounding box center [515, 246] width 54 height 20
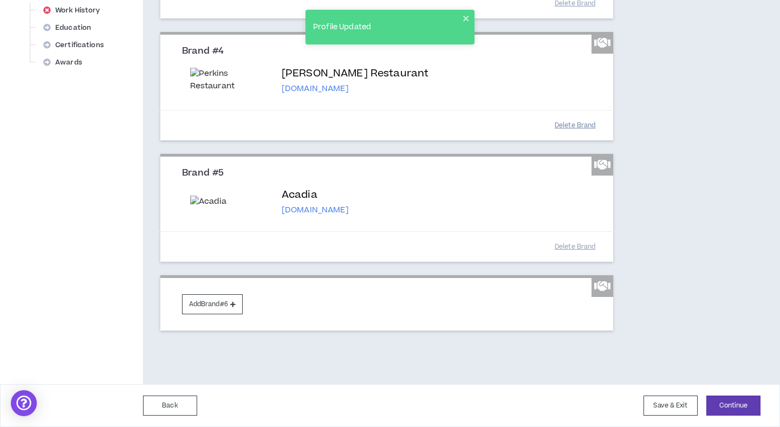
click at [577, 135] on button "Delete Brand" at bounding box center [575, 125] width 54 height 19
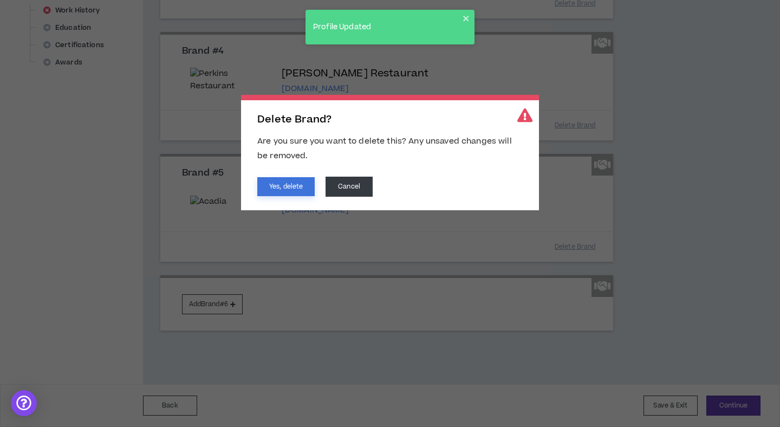
click at [273, 182] on button "Yes, delete" at bounding box center [285, 186] width 57 height 19
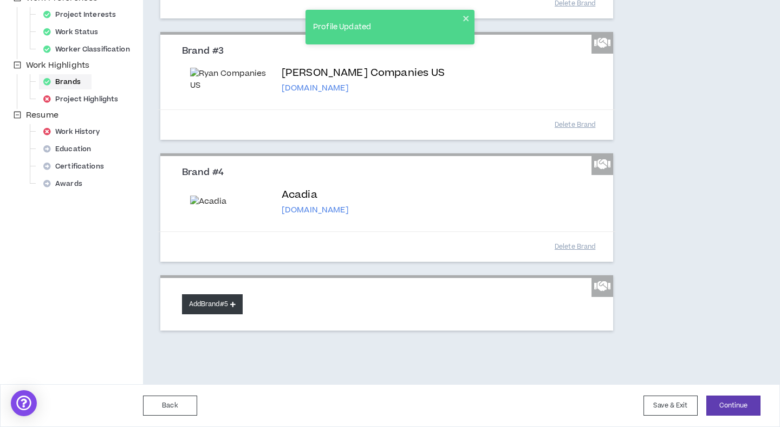
click at [236, 306] on icon at bounding box center [232, 304] width 5 height 6
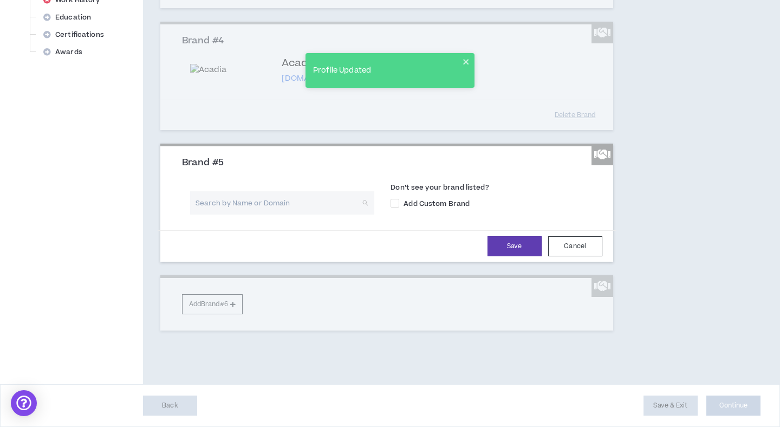
click at [244, 215] on input "search" at bounding box center [278, 202] width 165 height 23
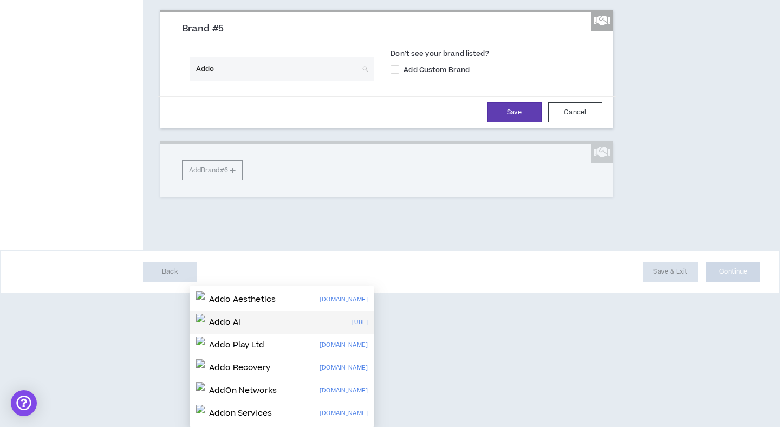
scroll to position [674, 0]
type input "Addo"
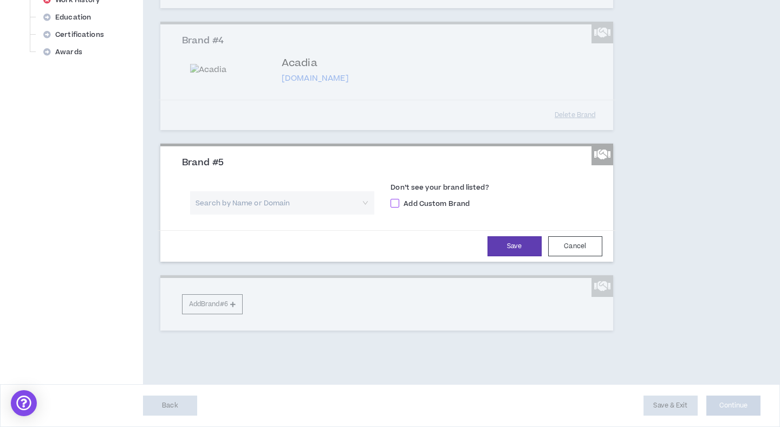
click at [395, 206] on span at bounding box center [395, 203] width 9 height 9
checkbox input "****"
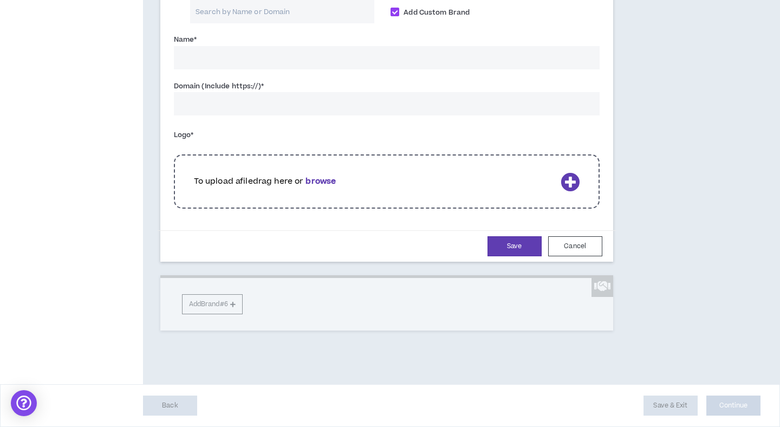
click at [303, 69] on input "Name *" at bounding box center [387, 57] width 426 height 23
type input "ADDO"
click at [282, 115] on input "Domain (Include https://) *" at bounding box center [387, 103] width 426 height 23
paste input "[URL][DOMAIN_NAME]"
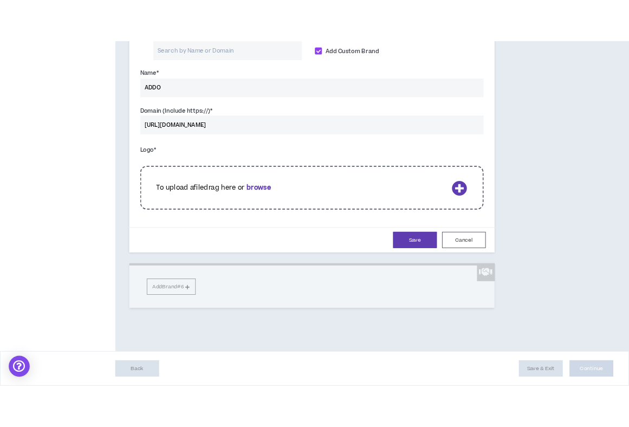
scroll to position [770, 0]
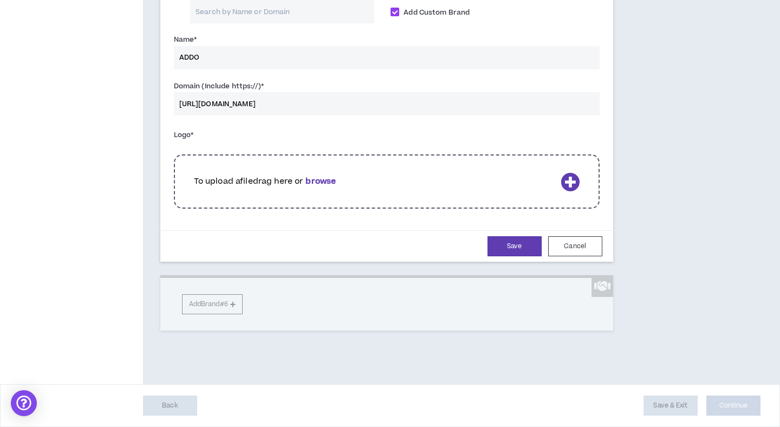
type input "[URL][DOMAIN_NAME]"
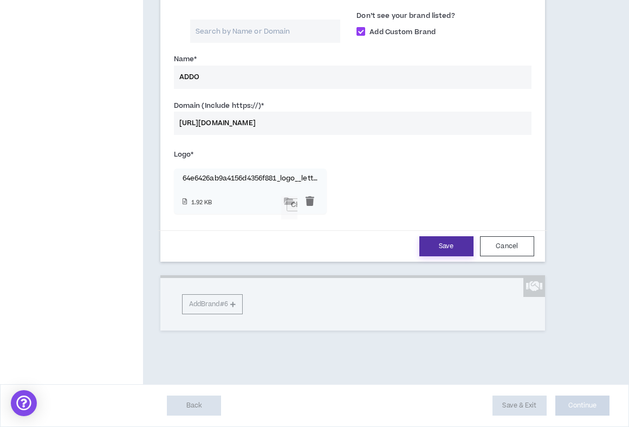
click at [445, 256] on button "Save" at bounding box center [446, 246] width 54 height 20
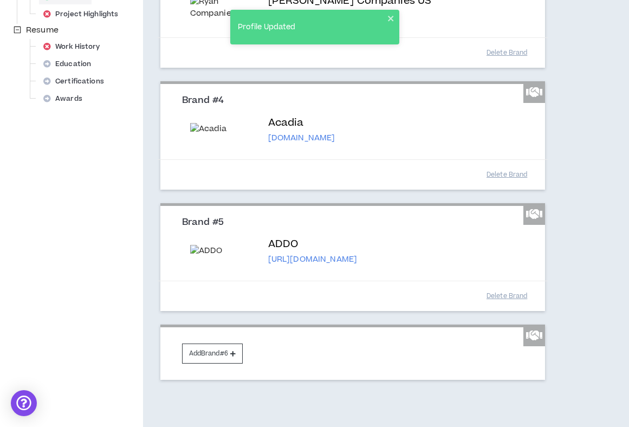
scroll to position [626, 0]
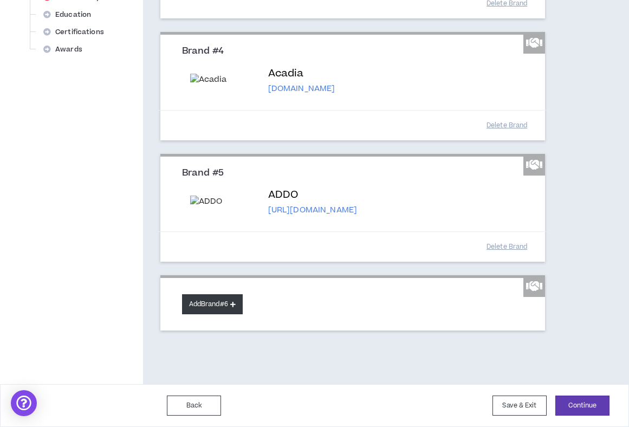
click at [238, 299] on button "Add Brand #6" at bounding box center [212, 304] width 61 height 20
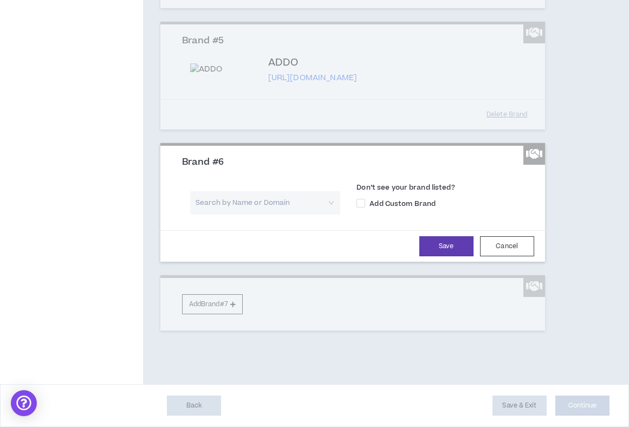
scroll to position [728, 0]
click at [296, 215] on input "search" at bounding box center [261, 202] width 131 height 23
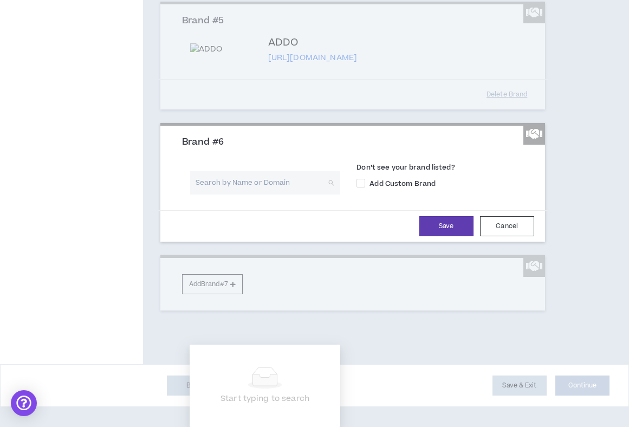
click at [262, 195] on input "search" at bounding box center [261, 182] width 131 height 23
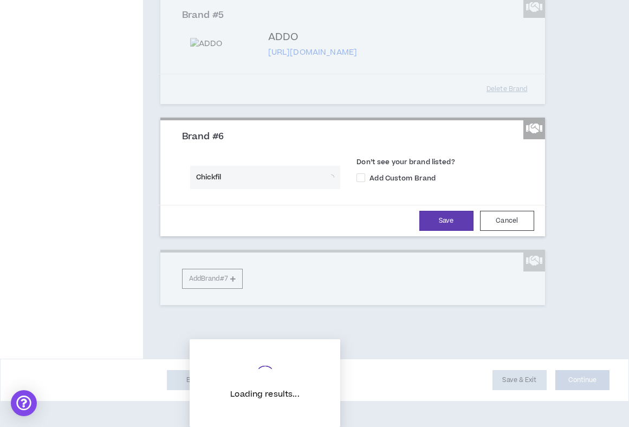
type input "Chickfila"
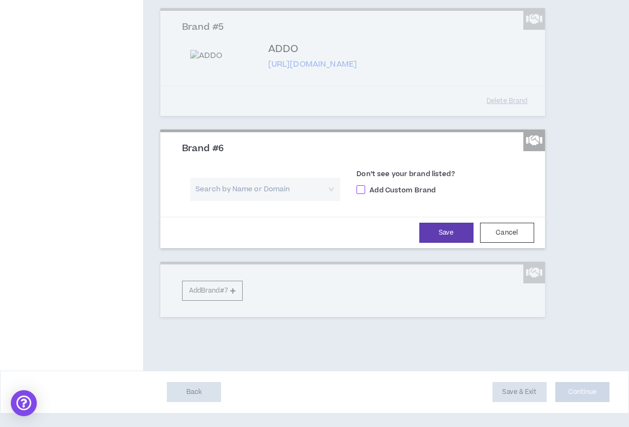
click at [363, 194] on span at bounding box center [361, 189] width 9 height 9
checkbox input "****"
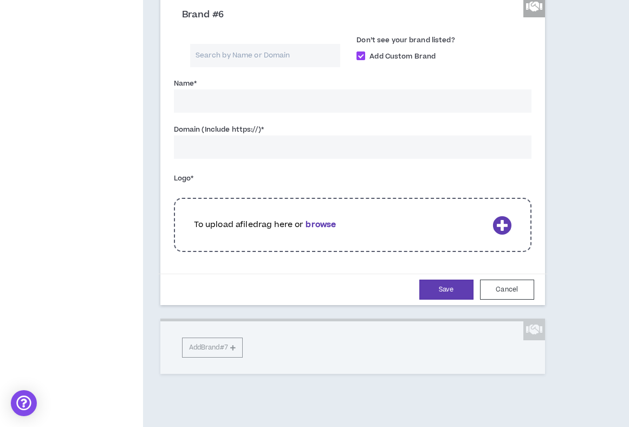
click at [285, 113] on input "Name *" at bounding box center [353, 100] width 358 height 23
type input "[DEMOGRAPHIC_DATA]-fil-A"
click at [301, 159] on input "Domain (Include https://) *" at bounding box center [353, 146] width 358 height 23
paste input "[URL][DOMAIN_NAME][DEMOGRAPHIC_DATA]"
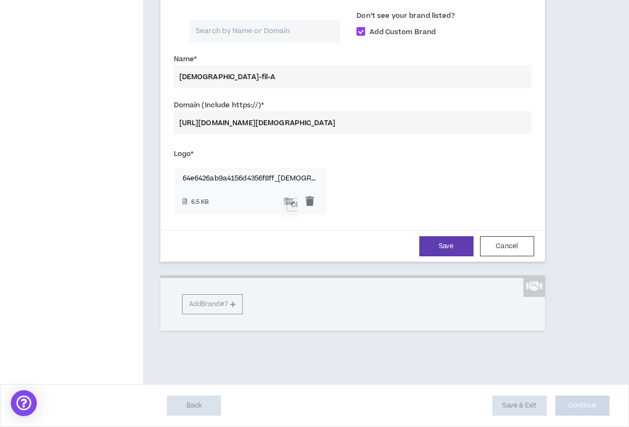
scroll to position [793, 0]
type input "[URL][DOMAIN_NAME][DEMOGRAPHIC_DATA]"
click at [302, 134] on input "[URL][DOMAIN_NAME][DEMOGRAPHIC_DATA]" at bounding box center [353, 122] width 358 height 23
click at [449, 256] on button "Save" at bounding box center [446, 246] width 54 height 20
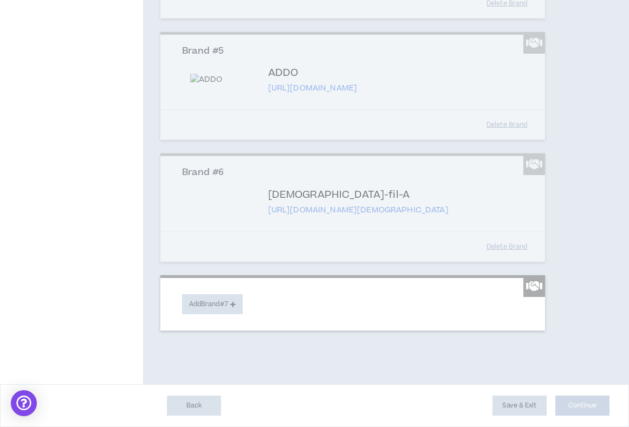
scroll to position [748, 0]
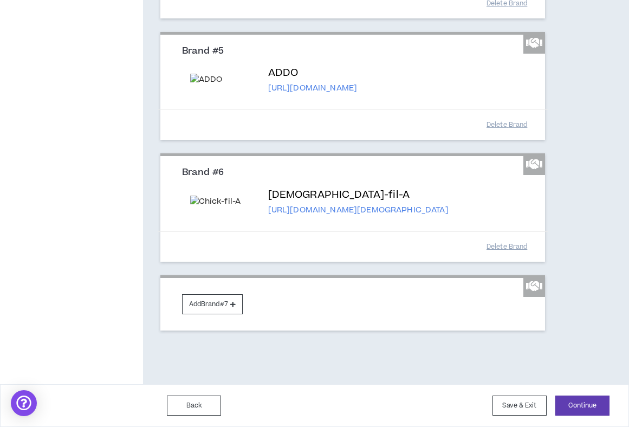
click at [449, 209] on p "[URL][DOMAIN_NAME][DEMOGRAPHIC_DATA]" at bounding box center [358, 210] width 180 height 11
click at [534, 165] on icon at bounding box center [534, 164] width 16 height 13
click at [503, 247] on button "Delete Brand" at bounding box center [507, 246] width 54 height 19
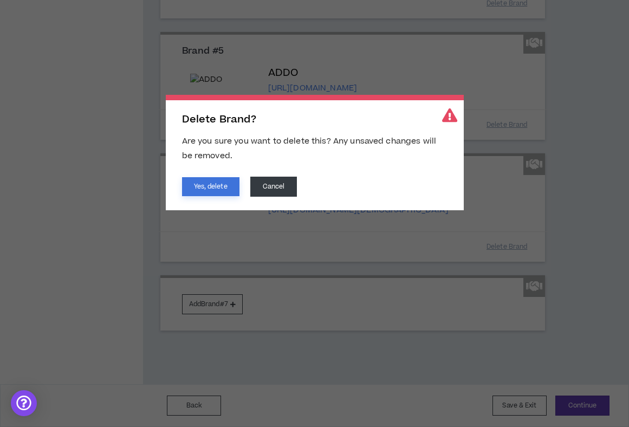
click at [230, 189] on button "Yes, delete" at bounding box center [210, 186] width 57 height 19
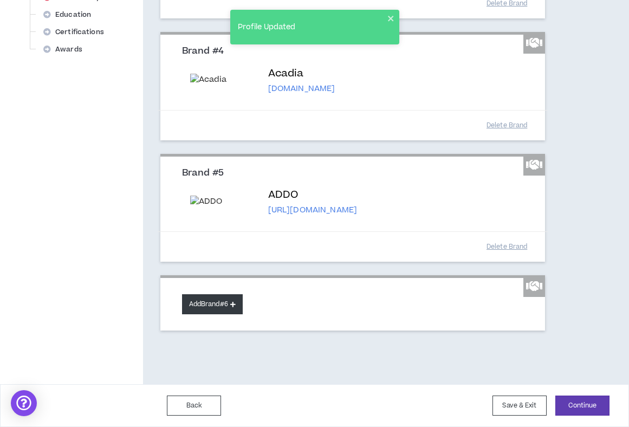
click at [228, 306] on button "Add Brand #6" at bounding box center [212, 304] width 61 height 20
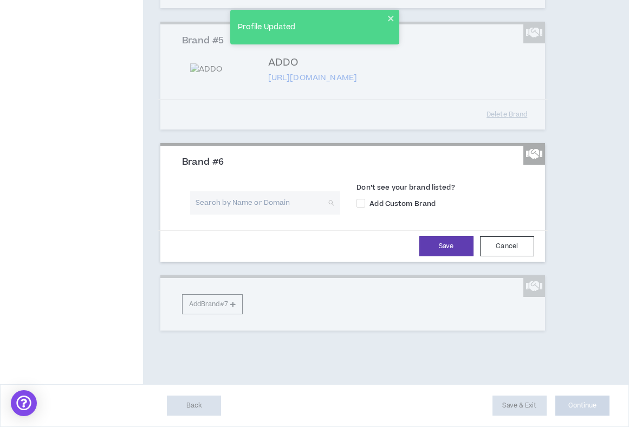
click at [248, 215] on input "search" at bounding box center [261, 202] width 131 height 23
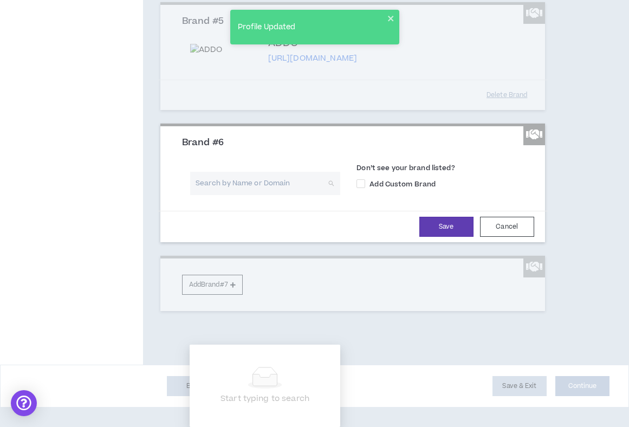
scroll to position [732, 0]
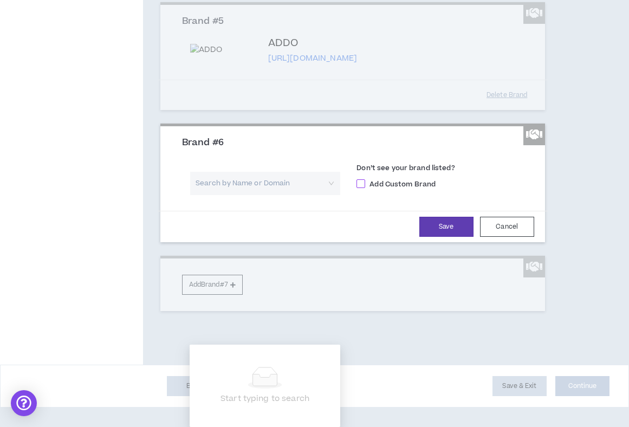
click at [360, 188] on span at bounding box center [361, 183] width 9 height 9
checkbox input "****"
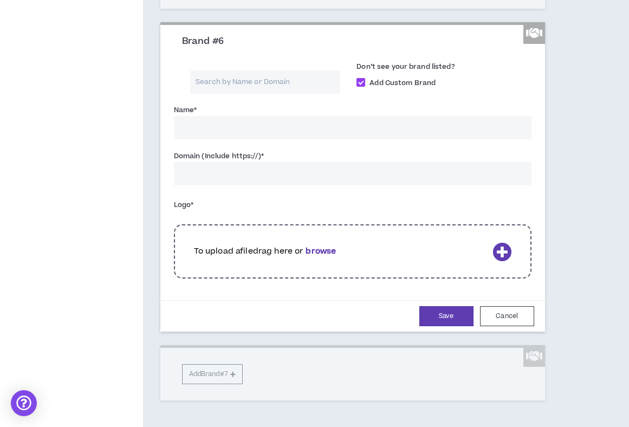
click at [280, 139] on input "Name *" at bounding box center [353, 127] width 358 height 23
type input "[DEMOGRAPHIC_DATA]-fil-A"
paste input "[URL][DOMAIN_NAME][DEMOGRAPHIC_DATA]"
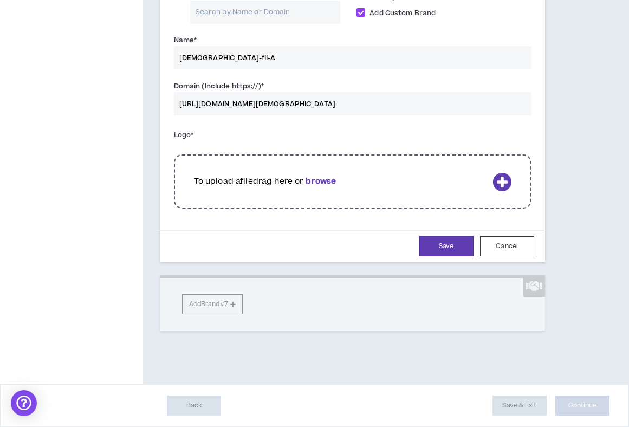
scroll to position [868, 0]
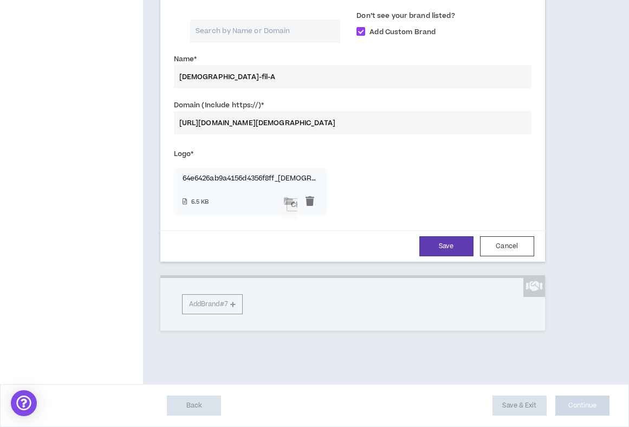
type input "[URL][DOMAIN_NAME][DEMOGRAPHIC_DATA]"
click at [442, 256] on button "Save" at bounding box center [446, 246] width 54 height 20
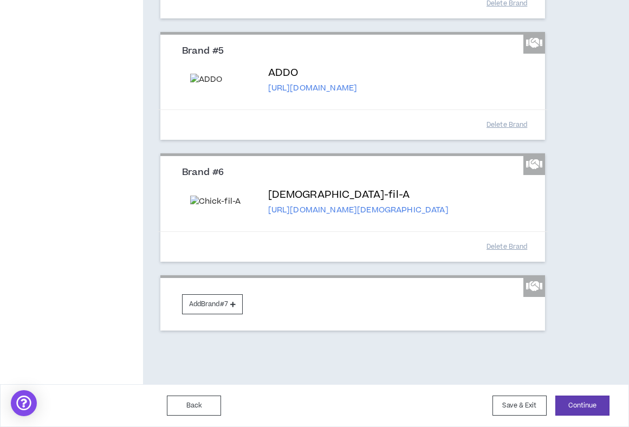
scroll to position [748, 0]
click at [578, 409] on button "Continue" at bounding box center [582, 406] width 54 height 20
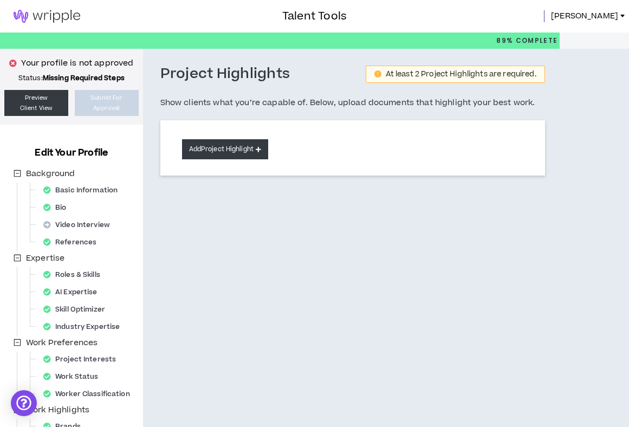
click at [253, 151] on button "Add Project Highlight" at bounding box center [225, 149] width 86 height 20
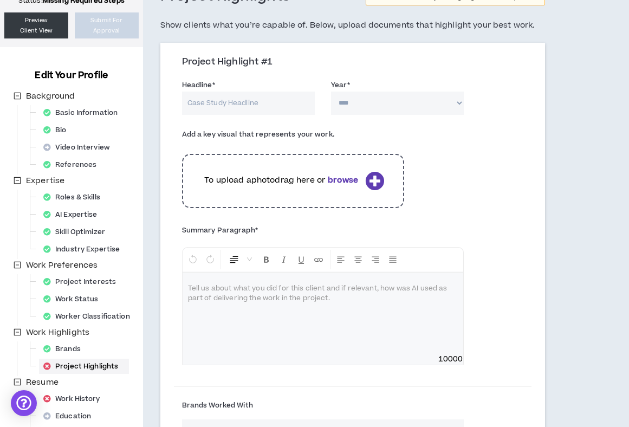
scroll to position [77, 0]
click at [240, 103] on input "Headline *" at bounding box center [248, 103] width 133 height 23
paste input "[DEMOGRAPHIC_DATA]-fil-A Engage Opener"
type input "[DEMOGRAPHIC_DATA]-fil-A Engage Opener"
click at [356, 101] on select "**** **** **** **** **** **** **** **** **** **** **** **** **** **** **** ****…" at bounding box center [397, 103] width 133 height 23
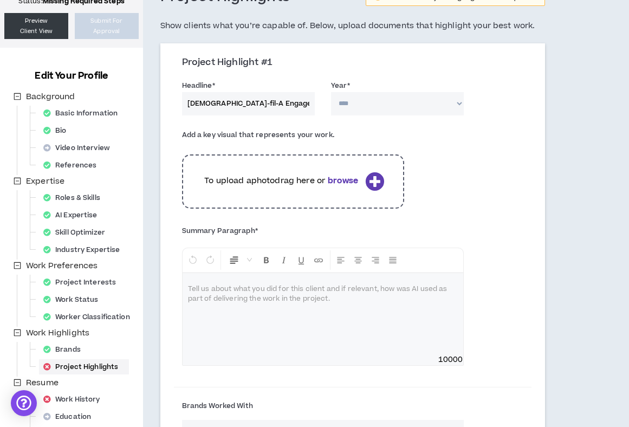
select select "****"
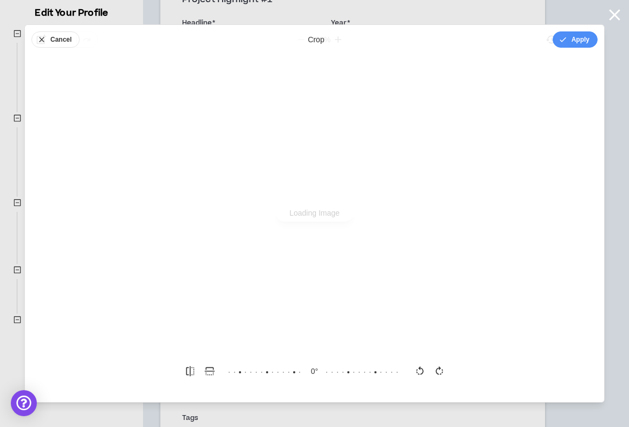
scroll to position [0, 0]
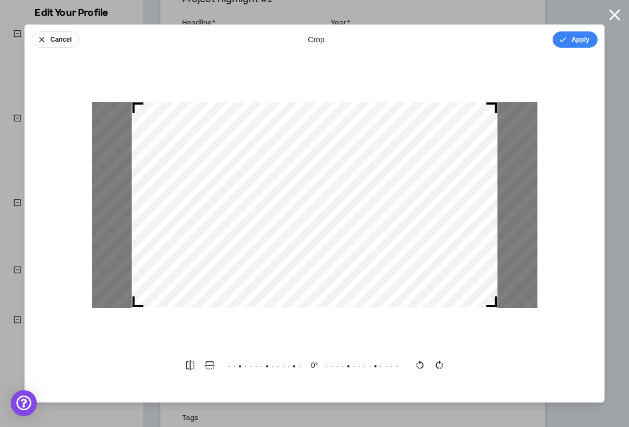
drag, startPoint x: 494, startPoint y: 107, endPoint x: 540, endPoint y: 107, distance: 46.1
click at [540, 107] on div at bounding box center [314, 205] width 579 height 280
click at [483, 102] on div at bounding box center [314, 205] width 366 height 206
click at [561, 42] on icon "button" at bounding box center [563, 39] width 9 height 9
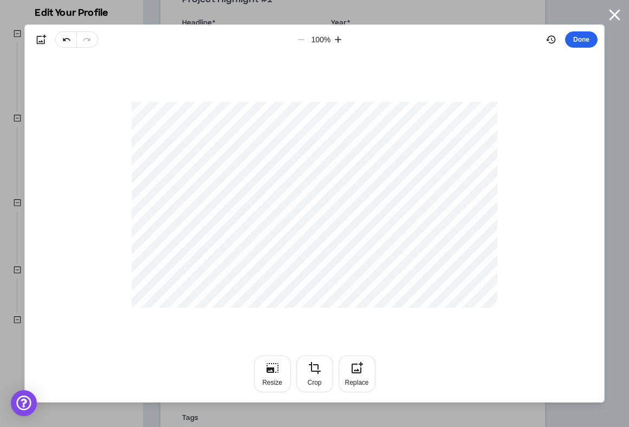
click at [579, 37] on button "Done" at bounding box center [581, 39] width 33 height 16
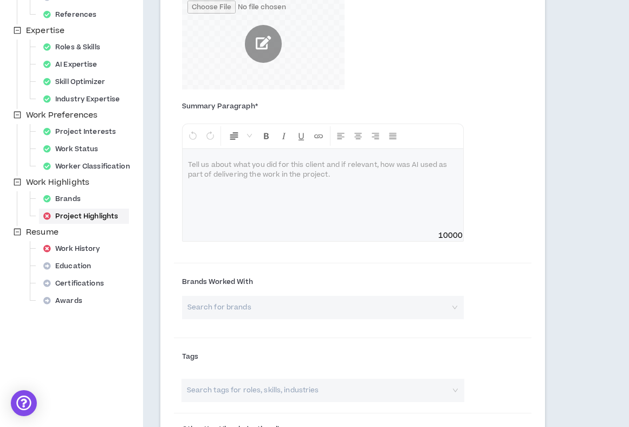
scroll to position [229, 0]
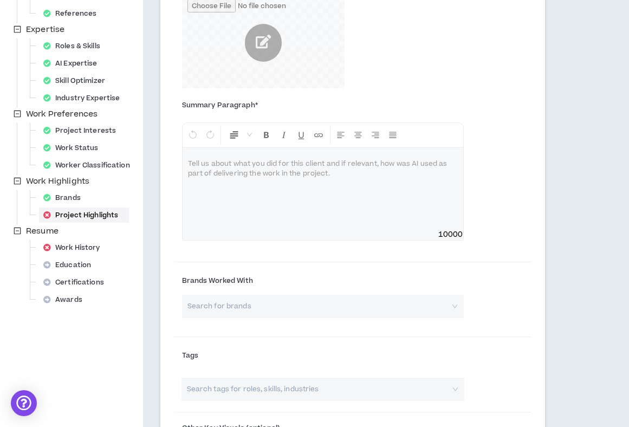
click at [351, 176] on div at bounding box center [323, 188] width 281 height 81
click at [312, 175] on div at bounding box center [323, 188] width 281 height 81
click at [223, 164] on span "**********" at bounding box center [241, 164] width 107 height 7
click at [357, 163] on p "**********" at bounding box center [323, 164] width 270 height 11
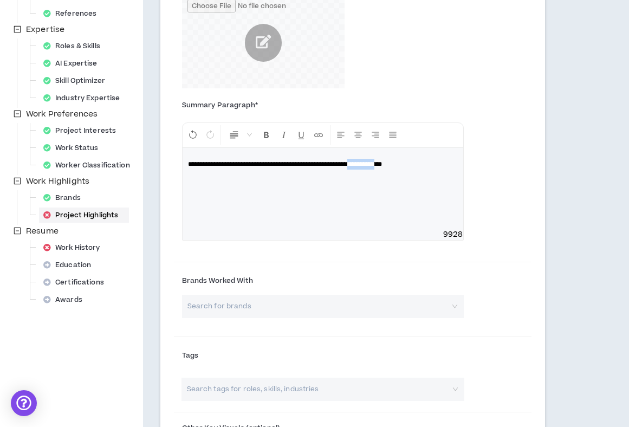
drag, startPoint x: 399, startPoint y: 162, endPoint x: 433, endPoint y: 160, distance: 34.2
click at [382, 161] on span "**********" at bounding box center [285, 164] width 194 height 7
click at [451, 160] on p "**********" at bounding box center [323, 164] width 270 height 11
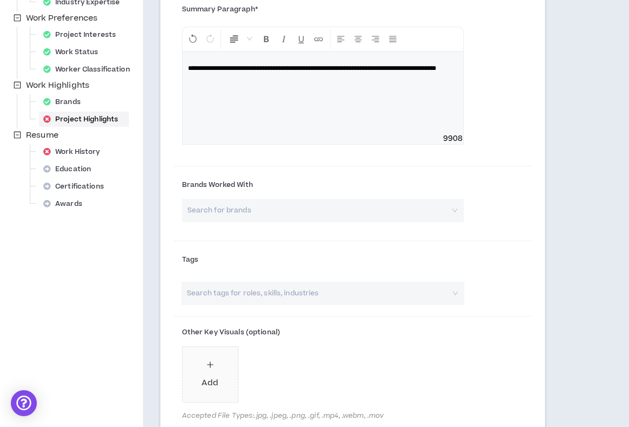
scroll to position [338, 0]
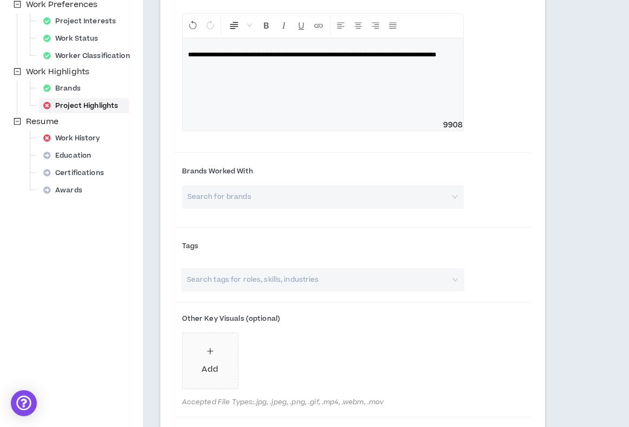
click at [398, 186] on input "search" at bounding box center [319, 196] width 262 height 23
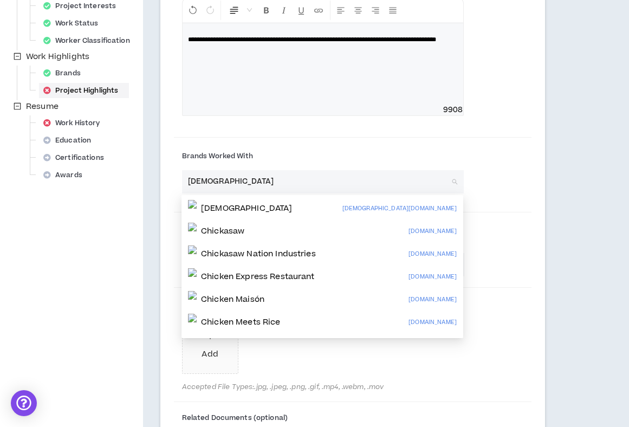
scroll to position [357, 0]
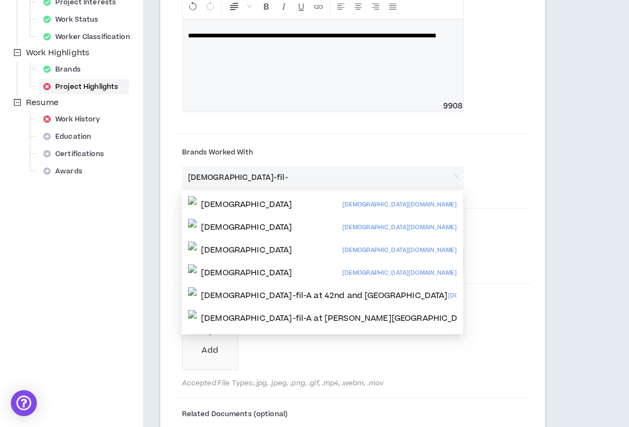
type input "[DEMOGRAPHIC_DATA]-fil-a"
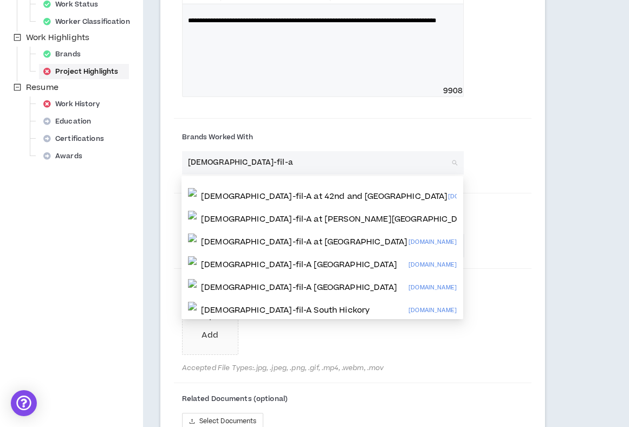
scroll to position [84, 0]
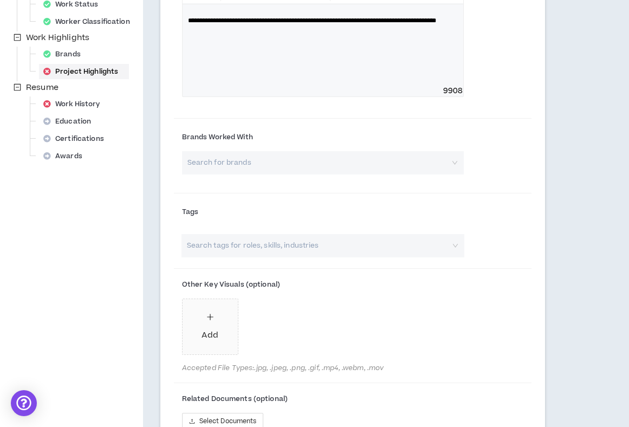
click at [515, 223] on div "Tags" at bounding box center [353, 216] width 358 height 36
click at [433, 249] on input "search" at bounding box center [317, 245] width 264 height 23
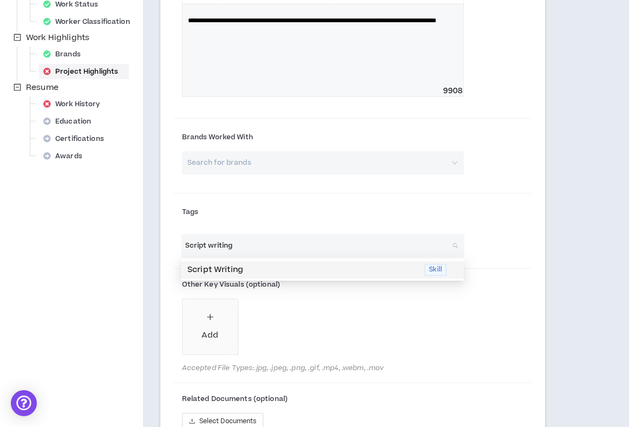
click at [441, 269] on span "Skill" at bounding box center [436, 270] width 22 height 12
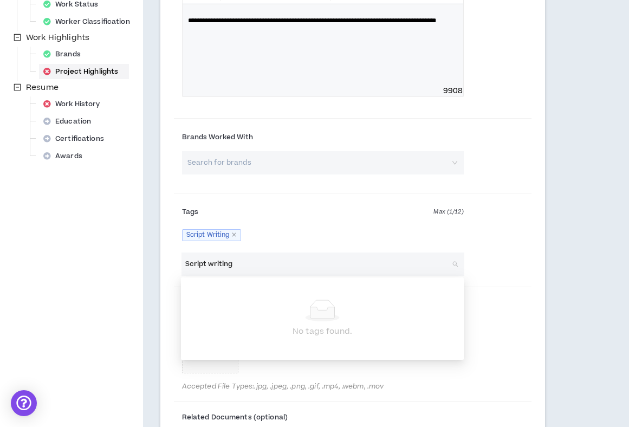
click at [436, 266] on input "Script writing" at bounding box center [317, 264] width 264 height 23
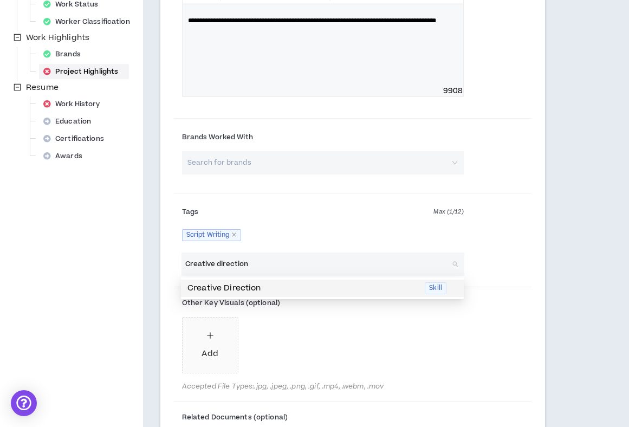
click at [433, 288] on span "Skill" at bounding box center [436, 288] width 22 height 12
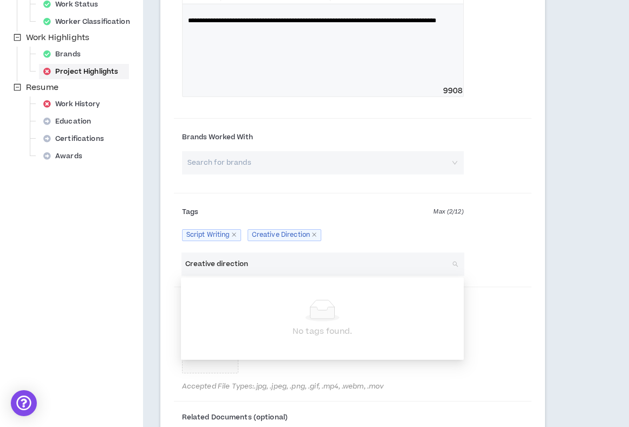
scroll to position [420, 0]
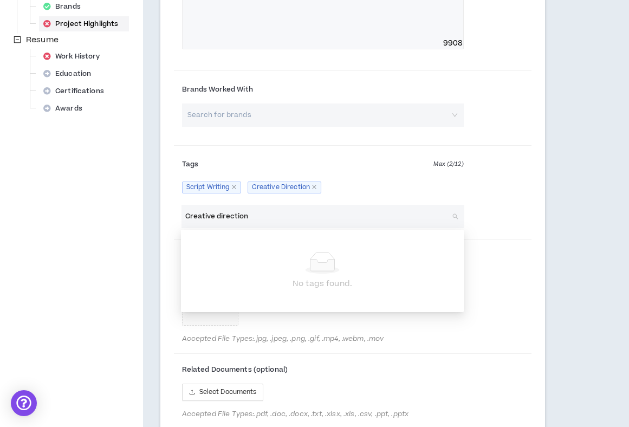
type input "Creative direction"
click at [479, 253] on div "Other Key Visuals (optional) Add Accepted File Types: .jpg, .jpeg, .png, .gif, …" at bounding box center [353, 297] width 358 height 107
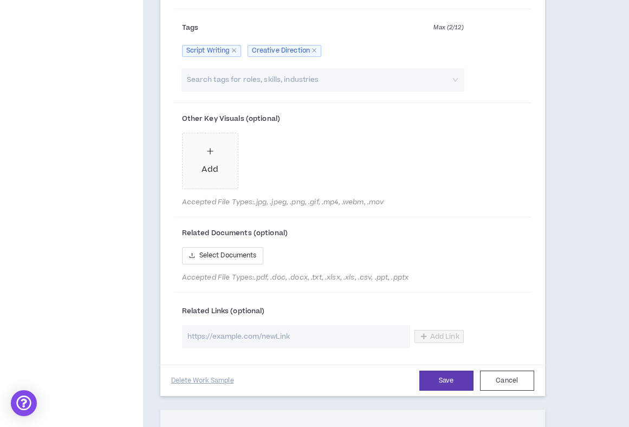
scroll to position [565, 0]
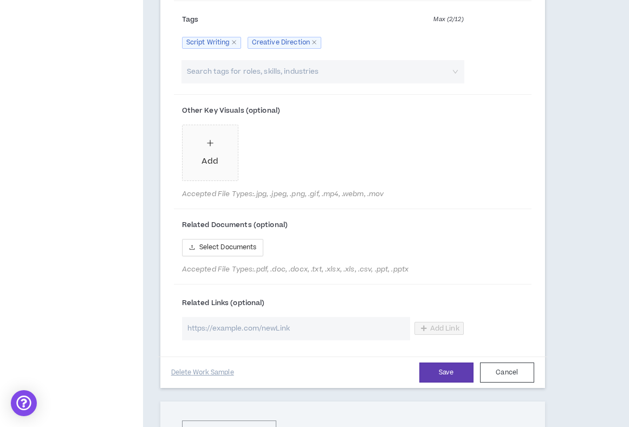
click at [269, 335] on input "url" at bounding box center [296, 328] width 228 height 23
paste input "[URL][DOMAIN_NAME]"
type input "[URL][DOMAIN_NAME]"
click at [443, 373] on button "Save" at bounding box center [446, 373] width 54 height 20
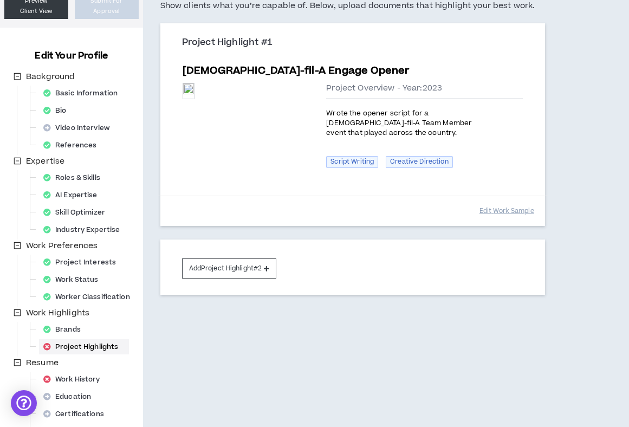
scroll to position [89, 0]
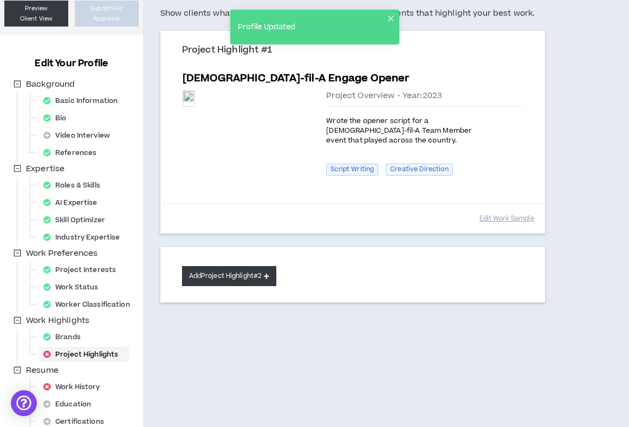
click at [270, 281] on button "Add Project Highlight #2" at bounding box center [229, 276] width 95 height 20
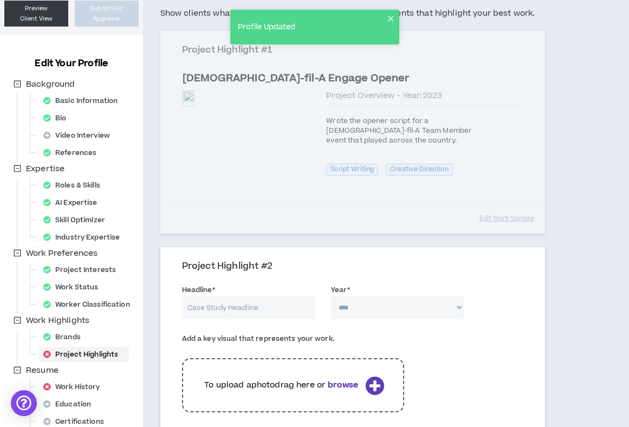
click at [254, 315] on input "Headline *" at bounding box center [248, 307] width 133 height 23
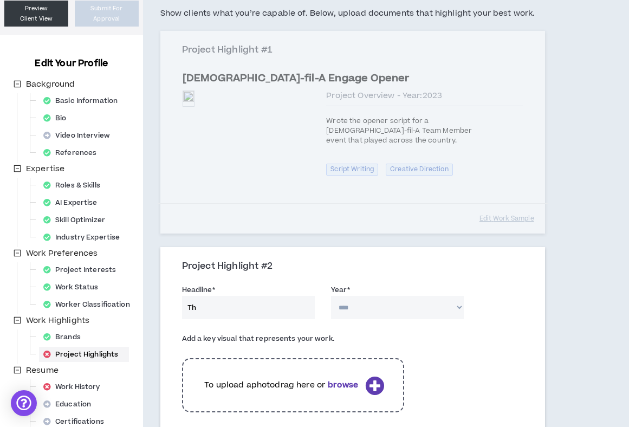
type input "T"
type input "Into The Rose"
click at [391, 306] on select "**** **** **** **** **** **** **** **** **** **** **** **** **** **** **** ****…" at bounding box center [397, 307] width 133 height 23
select select "****"
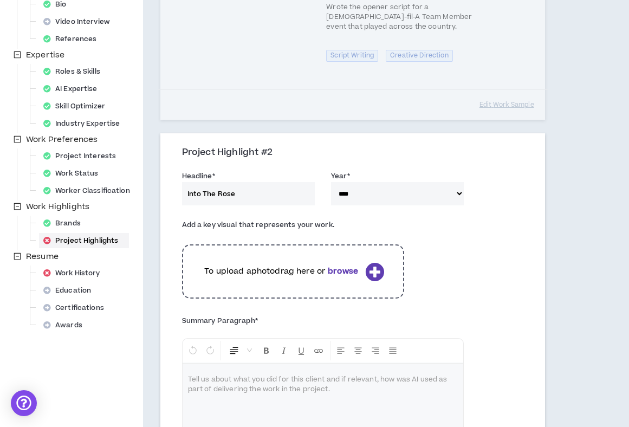
scroll to position [210, 0]
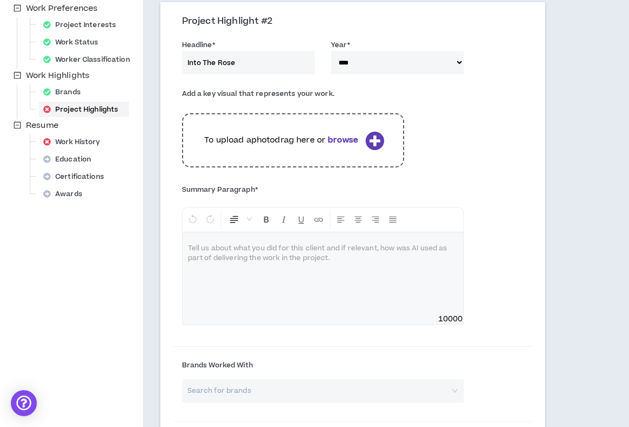
click at [303, 258] on div at bounding box center [323, 272] width 281 height 81
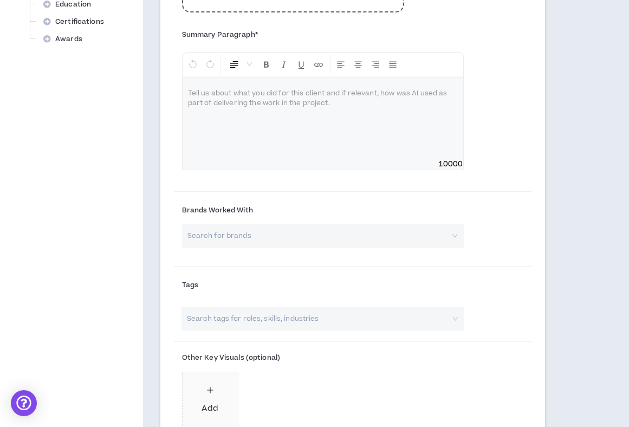
scroll to position [849, 0]
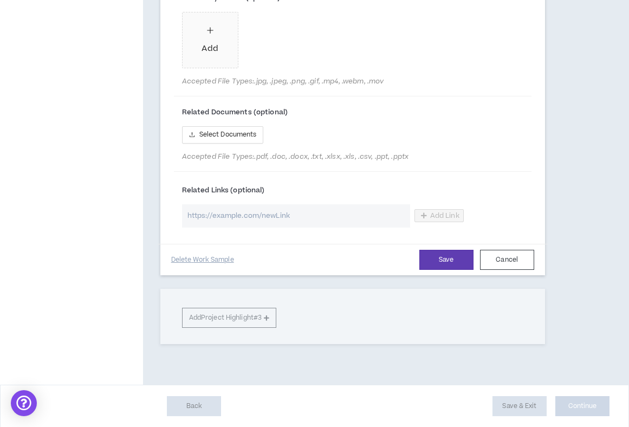
click at [309, 217] on input "url" at bounding box center [296, 215] width 228 height 23
paste input "[URL][DOMAIN_NAME]"
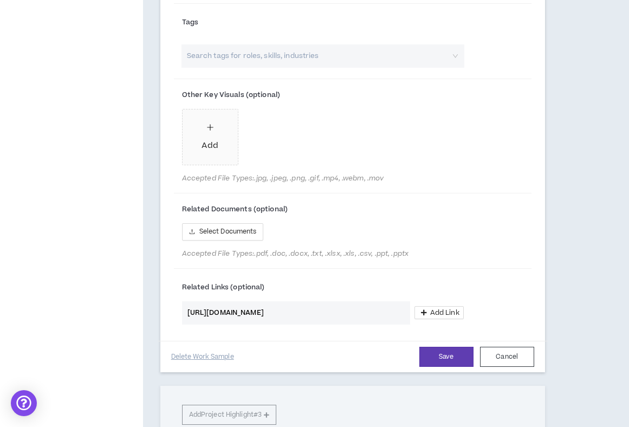
scroll to position [748, 0]
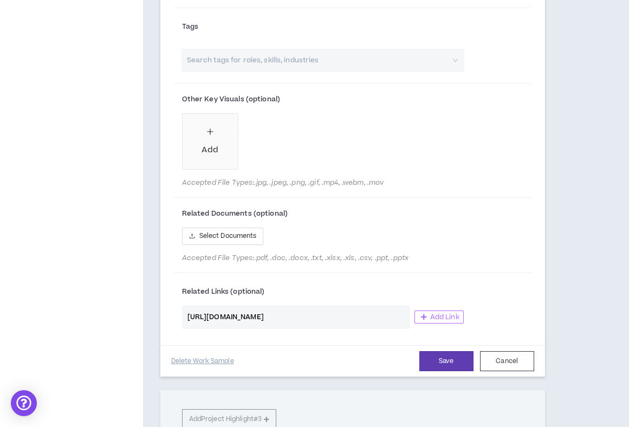
type input "[URL][DOMAIN_NAME]"
click at [428, 313] on button "Add Link" at bounding box center [439, 317] width 49 height 13
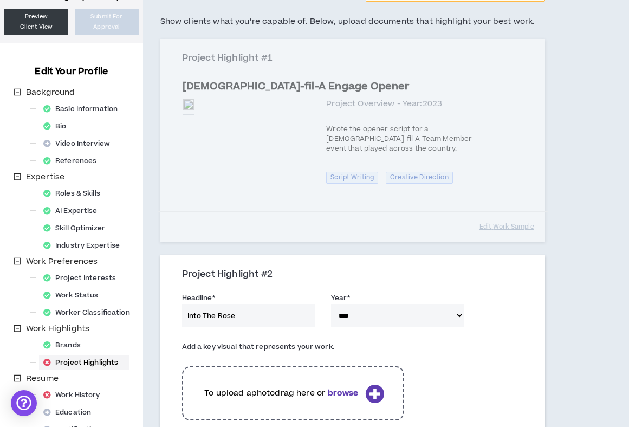
scroll to position [79, 0]
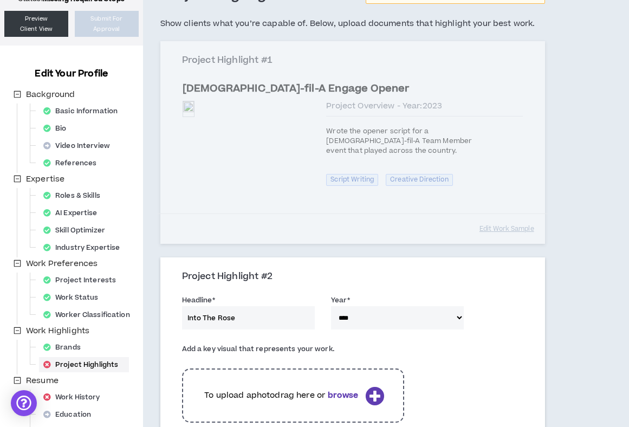
click at [486, 143] on div "Project Highlight #1 [DEMOGRAPHIC_DATA]-fil-A Engage Opener Preview Preview Pro…" at bounding box center [352, 142] width 385 height 203
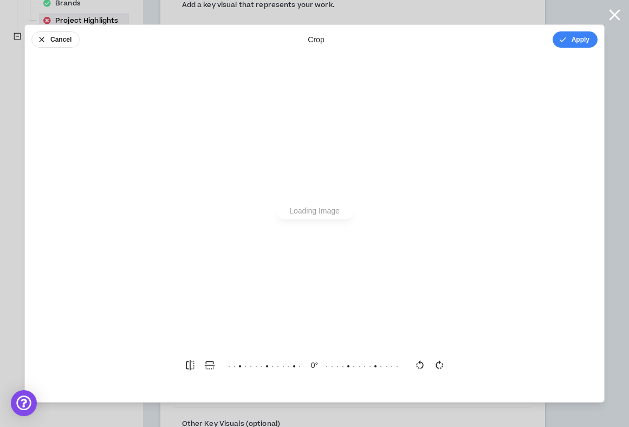
scroll to position [0, 0]
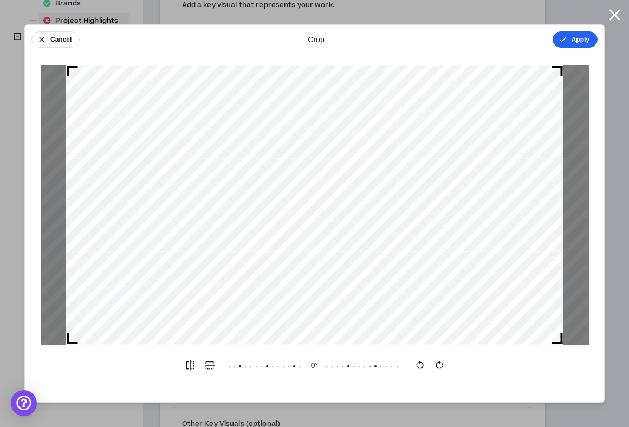
click at [571, 40] on button "Apply" at bounding box center [575, 39] width 45 height 16
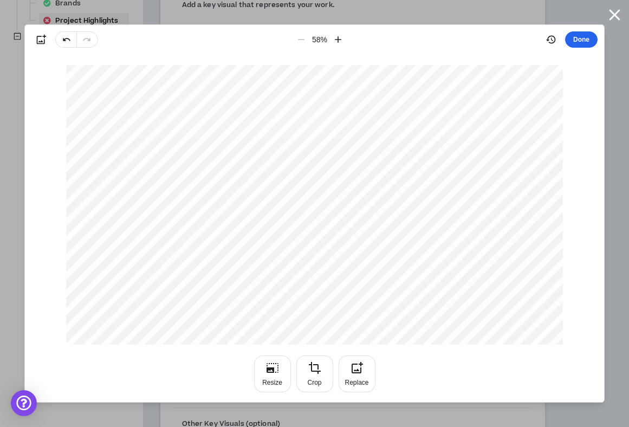
click at [583, 40] on button "Done" at bounding box center [581, 39] width 33 height 16
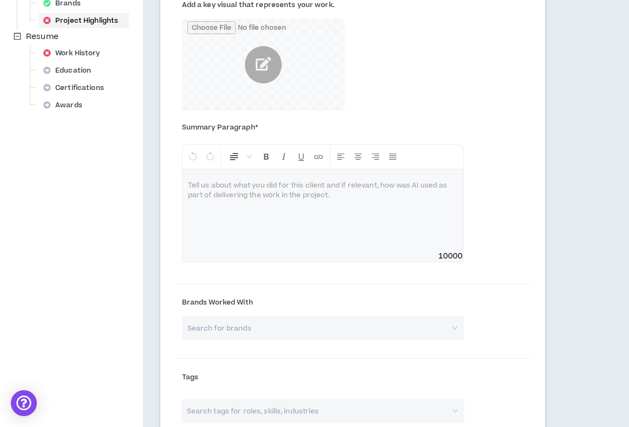
click at [320, 177] on div at bounding box center [323, 210] width 281 height 81
drag, startPoint x: 344, startPoint y: 185, endPoint x: 325, endPoint y: 187, distance: 18.5
click at [325, 187] on span "**********" at bounding box center [277, 186] width 178 height 7
click at [320, 186] on span "**********" at bounding box center [277, 186] width 178 height 7
click at [249, 188] on span "**********" at bounding box center [277, 186] width 178 height 7
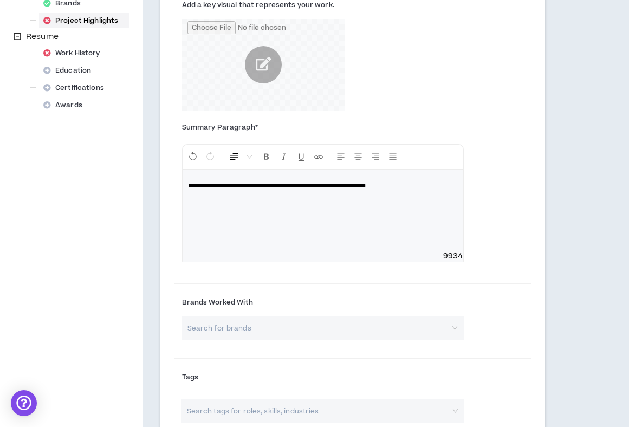
click at [314, 187] on span "**********" at bounding box center [277, 186] width 178 height 7
click at [295, 191] on p "**********" at bounding box center [323, 185] width 270 height 11
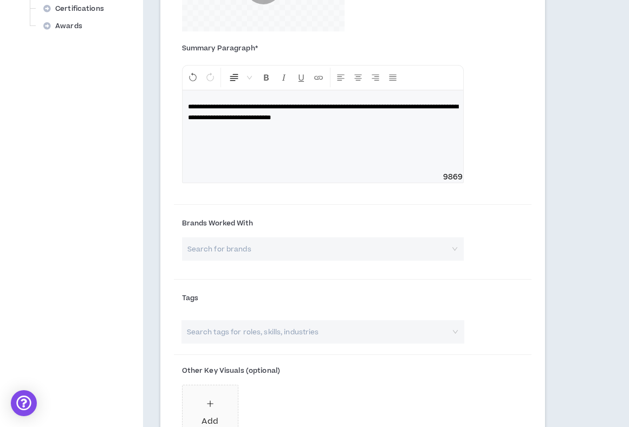
scroll to position [518, 0]
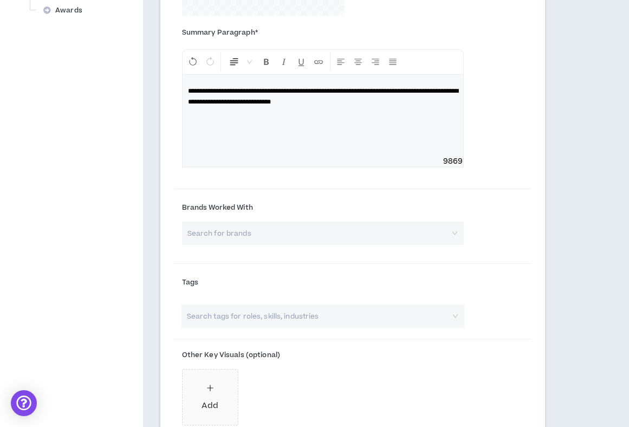
click at [246, 239] on input "search" at bounding box center [319, 233] width 262 height 23
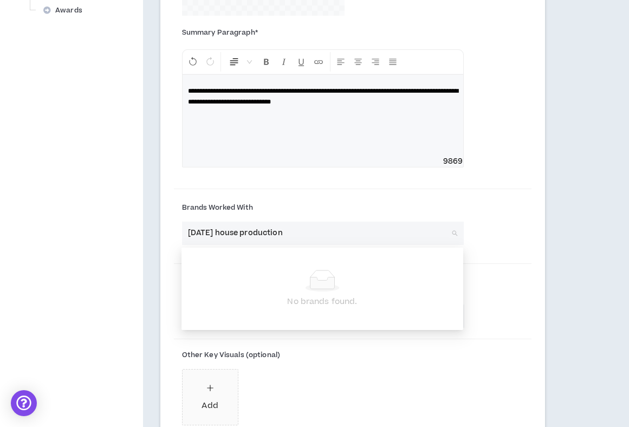
type input "[DATE] house productions"
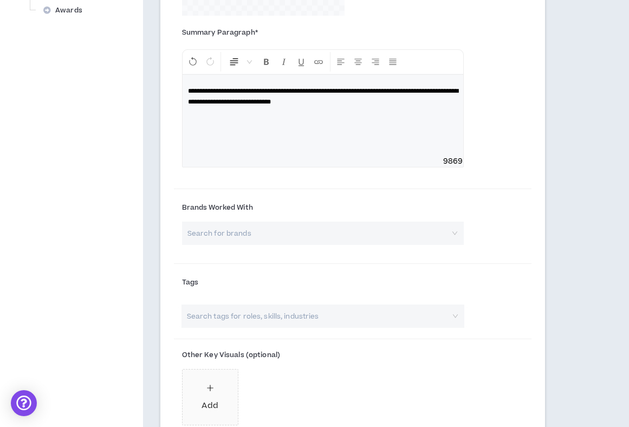
click at [318, 189] on div at bounding box center [353, 189] width 358 height 7
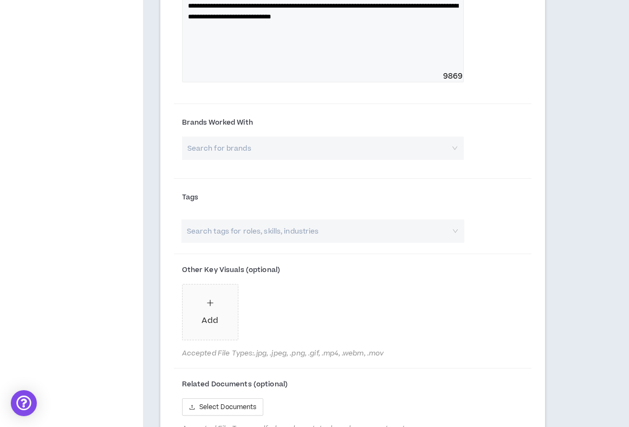
scroll to position [606, 0]
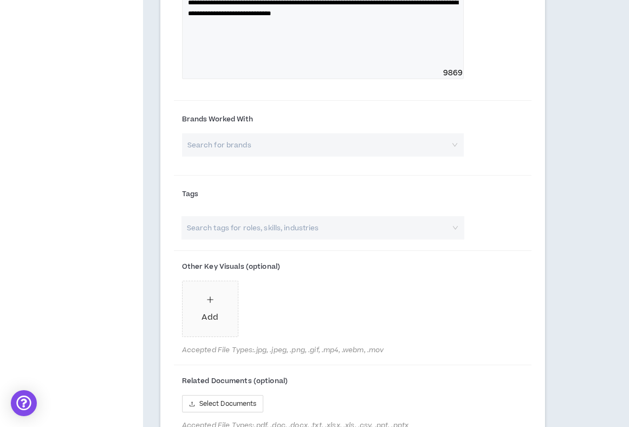
click at [269, 229] on input "search" at bounding box center [317, 227] width 264 height 23
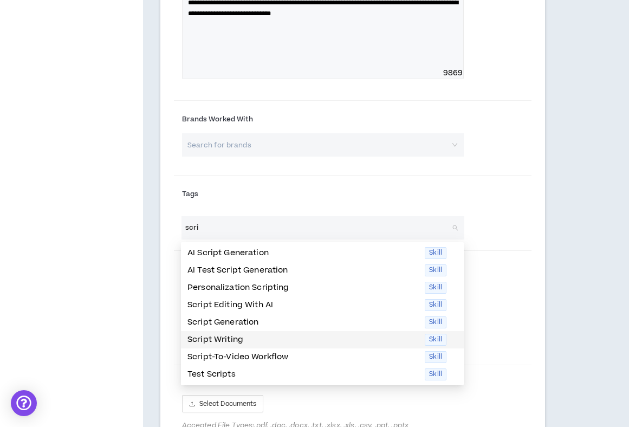
click at [429, 340] on span "Skill" at bounding box center [436, 340] width 22 height 12
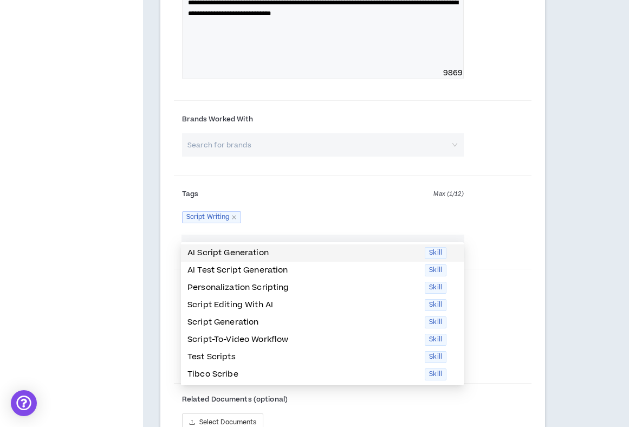
type input "scri"
click at [416, 229] on div "Tags Max ( 1 / 12 ) Script Writing" at bounding box center [353, 207] width 358 height 55
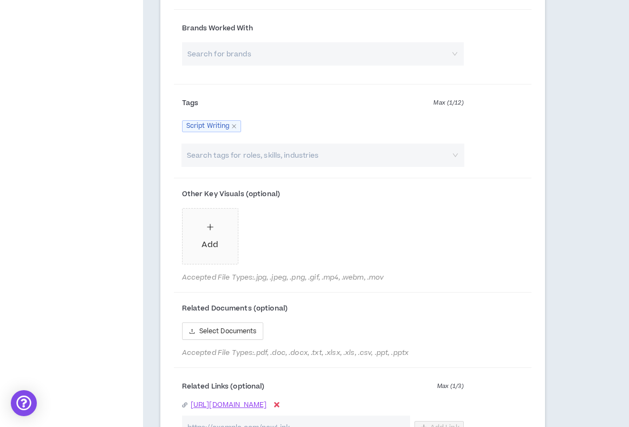
scroll to position [799, 0]
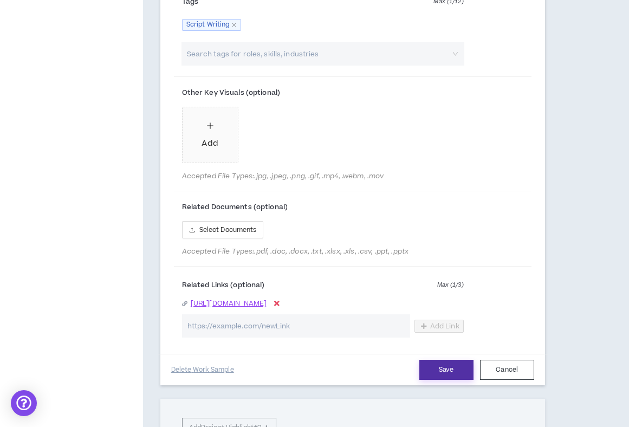
click at [443, 366] on button "Save" at bounding box center [446, 370] width 54 height 20
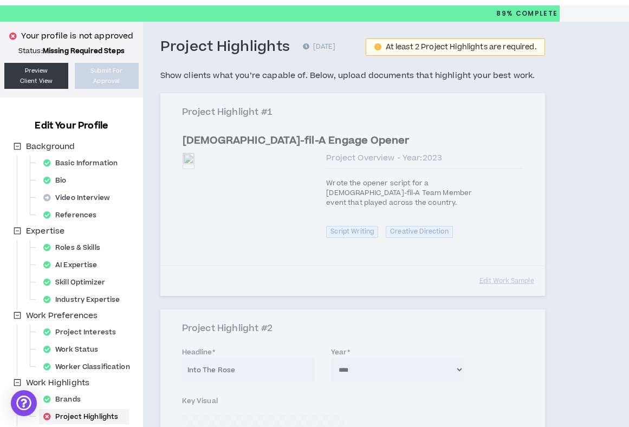
scroll to position [28, 0]
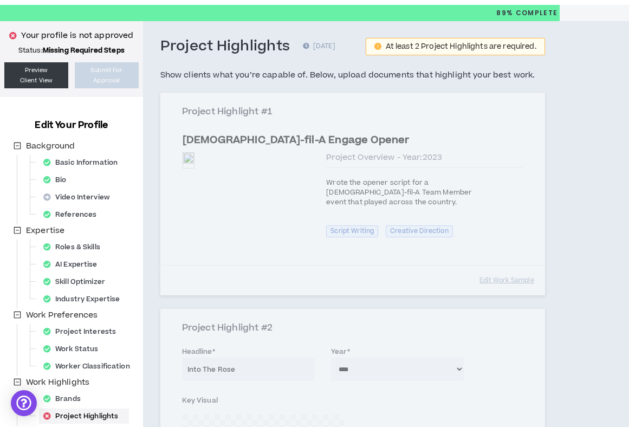
click at [378, 139] on div "Project Highlight #1 [DEMOGRAPHIC_DATA]-fil-A Engage Opener Preview Preview Pro…" at bounding box center [352, 194] width 385 height 203
click at [507, 276] on div "Project Highlight #1 [DEMOGRAPHIC_DATA]-fil-A Engage Opener Preview Preview Pro…" at bounding box center [352, 194] width 385 height 203
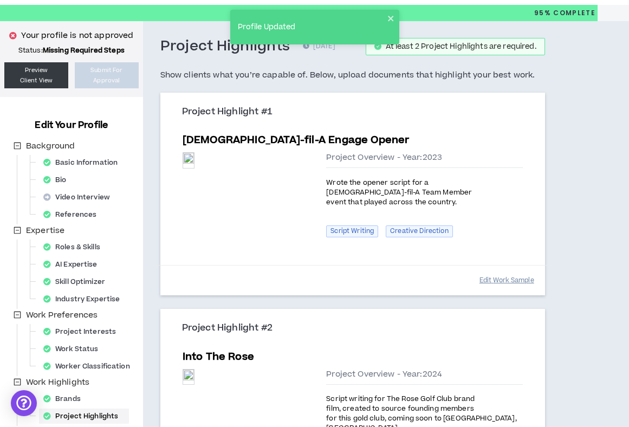
click at [506, 280] on button "Edit Work Sample" at bounding box center [507, 280] width 55 height 19
select select "****"
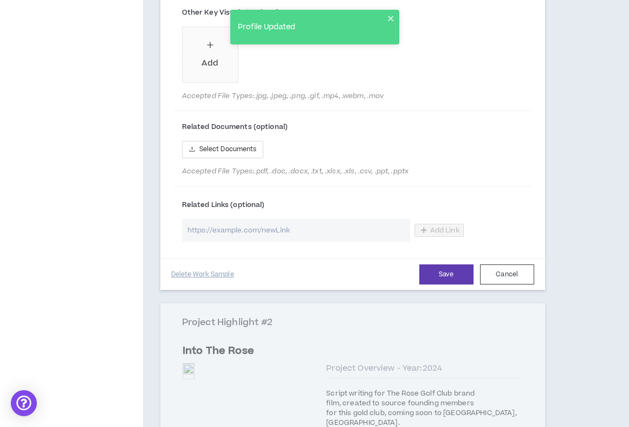
scroll to position [645, 0]
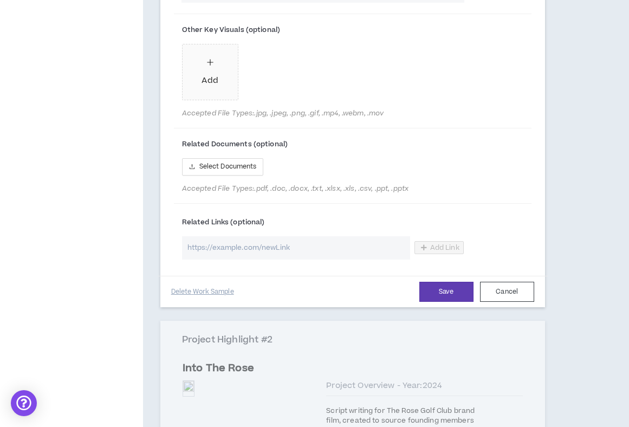
click at [283, 242] on input "url" at bounding box center [296, 247] width 228 height 23
paste input "[URL][DOMAIN_NAME]"
type input "[URL][DOMAIN_NAME]"
click at [446, 250] on span "Add Link" at bounding box center [444, 247] width 29 height 9
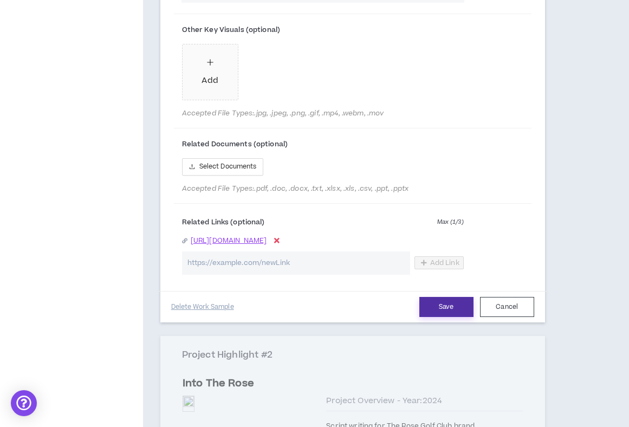
click at [446, 309] on button "Save" at bounding box center [446, 307] width 54 height 20
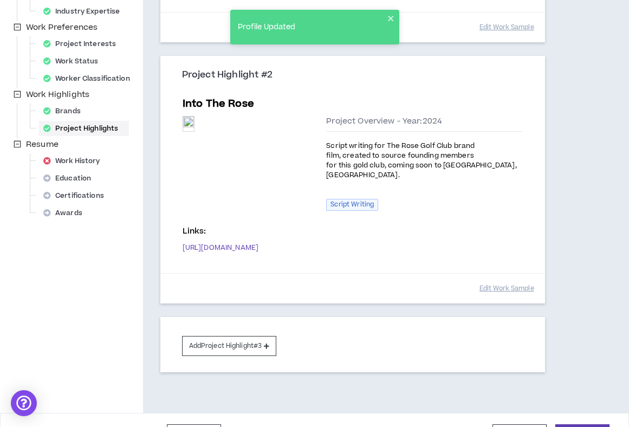
scroll to position [334, 0]
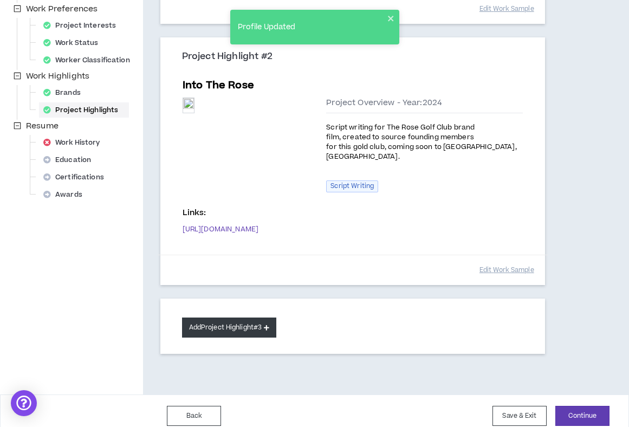
click at [269, 325] on icon at bounding box center [266, 328] width 5 height 6
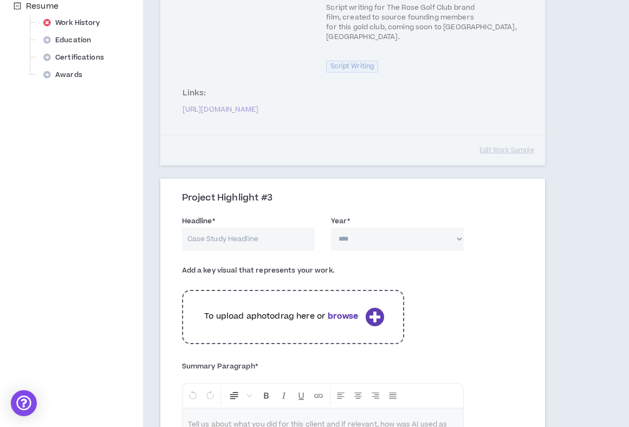
scroll to position [455, 0]
click at [274, 227] on input "Headline *" at bounding box center [248, 238] width 133 height 23
type input "[GEOGRAPHIC_DATA]"
click at [363, 231] on select "**** **** **** **** **** **** **** **** **** **** **** **** **** **** **** ****…" at bounding box center [397, 238] width 133 height 23
select select "****"
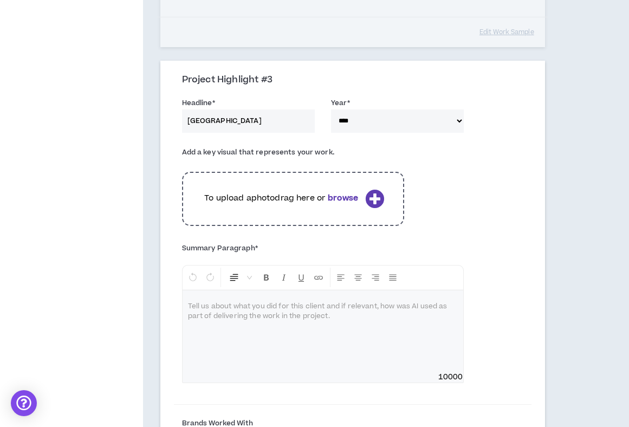
scroll to position [575, 0]
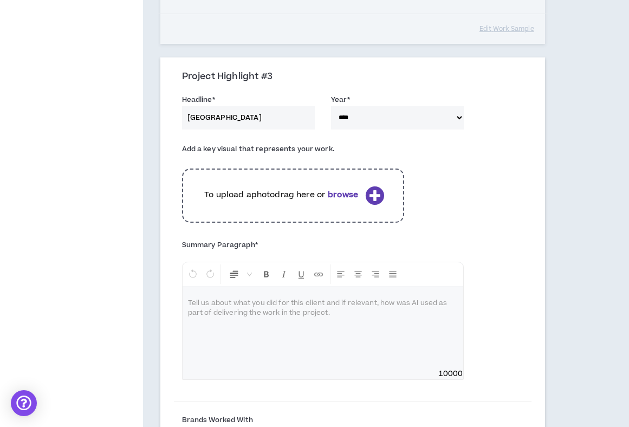
click at [372, 311] on div at bounding box center [323, 327] width 281 height 81
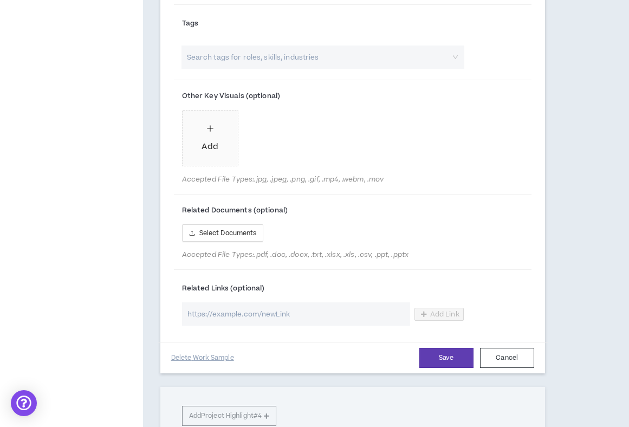
scroll to position [1051, 0]
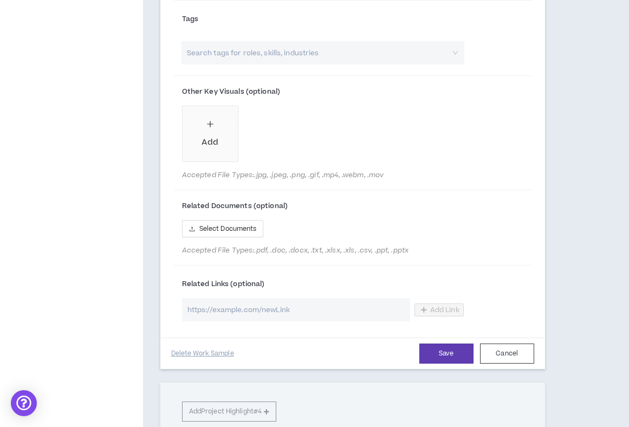
click at [357, 305] on input "url" at bounding box center [296, 309] width 228 height 23
paste input "[URL][DOMAIN_NAME]"
type input "[URL][DOMAIN_NAME]"
click at [439, 284] on div "Related Links (optional) [URL][DOMAIN_NAME] Add Link" at bounding box center [323, 298] width 298 height 46
click at [439, 306] on span "Add Link" at bounding box center [444, 310] width 29 height 9
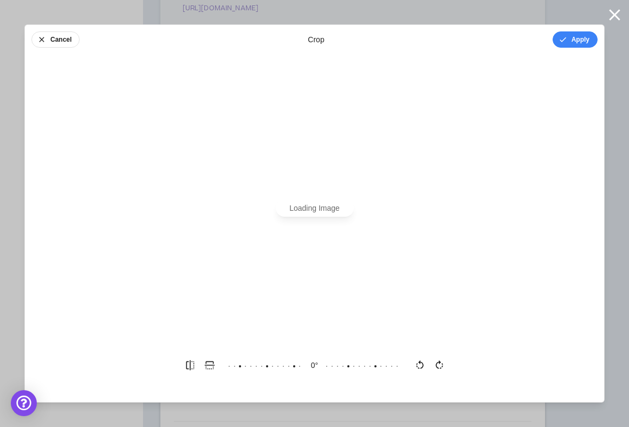
scroll to position [0, 0]
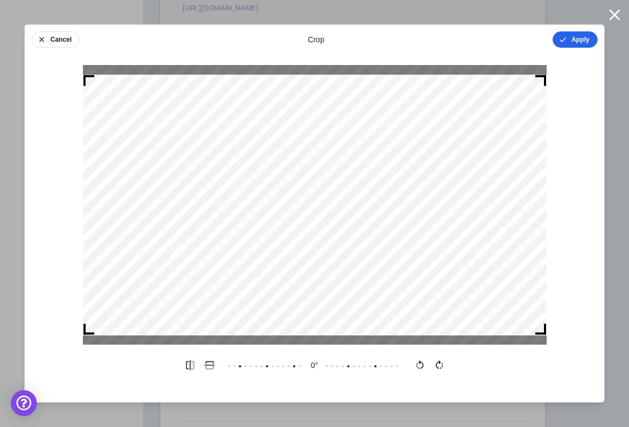
click at [573, 42] on button "Apply" at bounding box center [575, 39] width 45 height 16
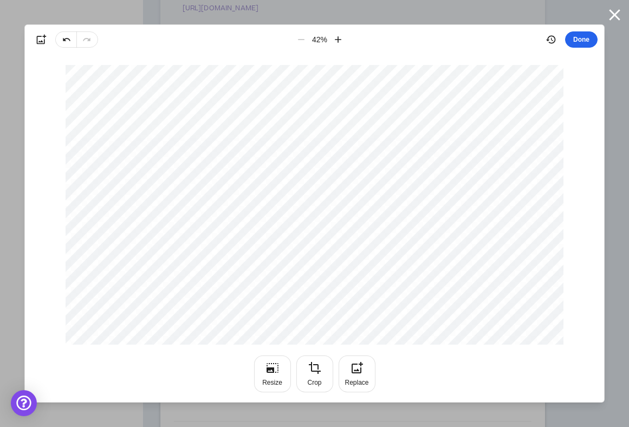
click at [579, 41] on button "Done" at bounding box center [581, 39] width 33 height 16
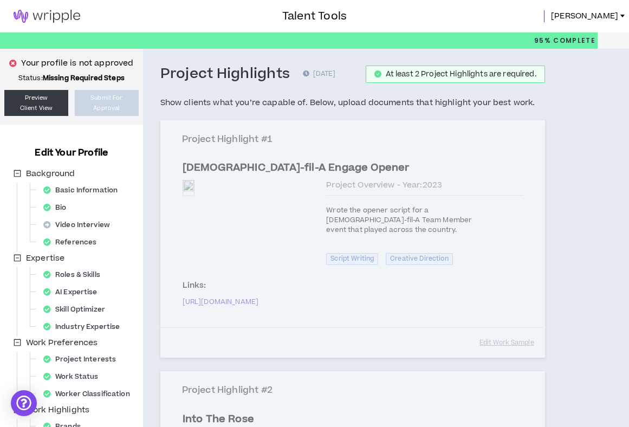
select select "****"
